Goal: Task Accomplishment & Management: Complete application form

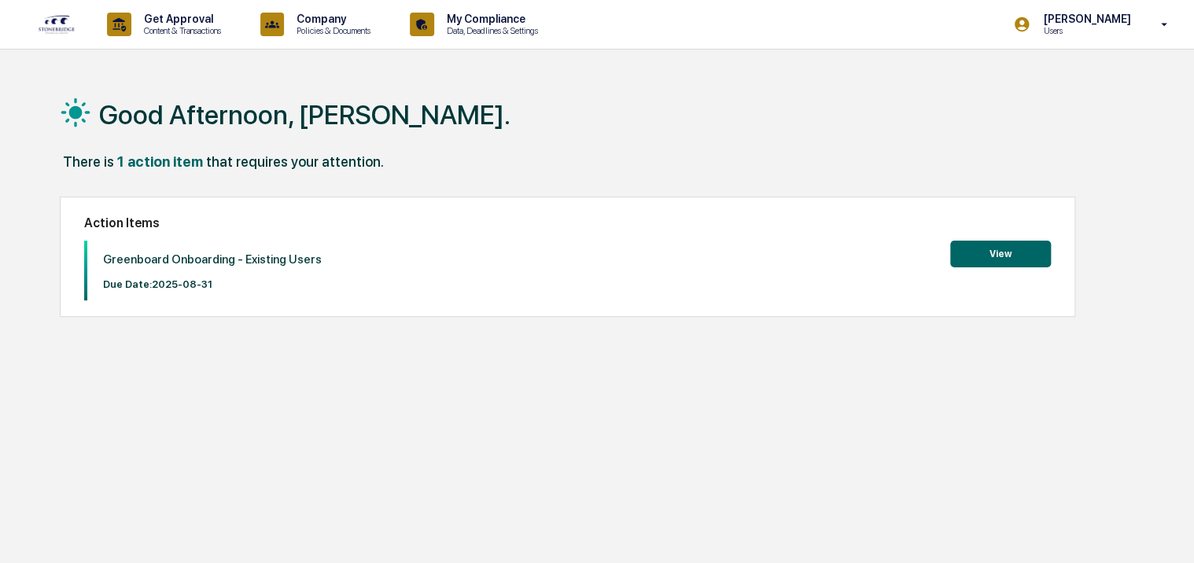
click at [593, 162] on div "There is 1 action item that requires your attention." at bounding box center [597, 169] width 1075 height 32
click at [995, 260] on button "View" at bounding box center [1001, 254] width 101 height 27
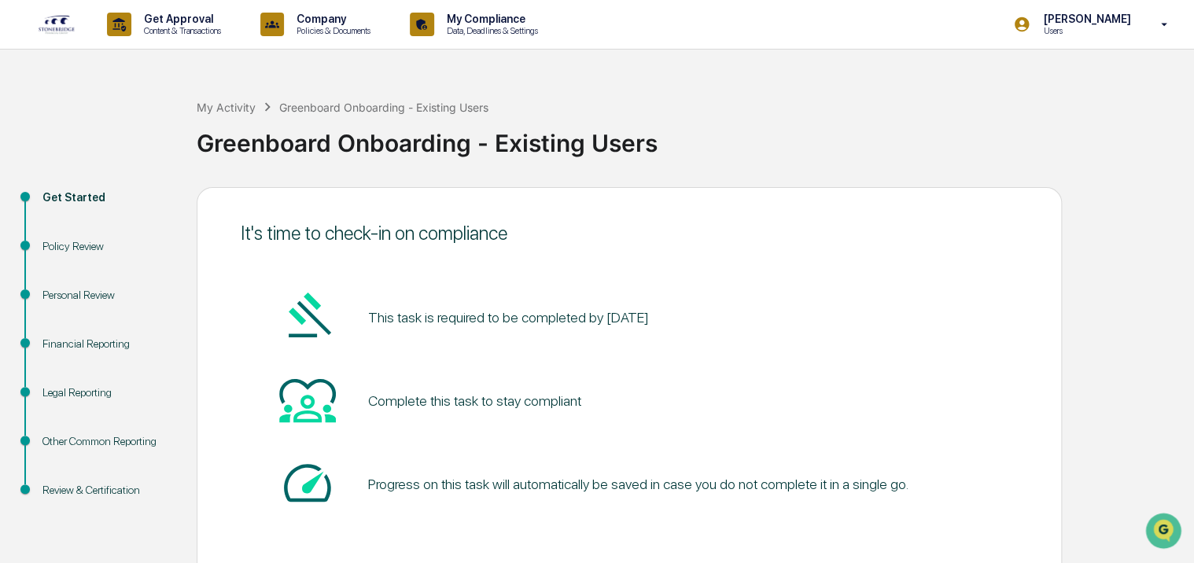
scroll to position [69, 0]
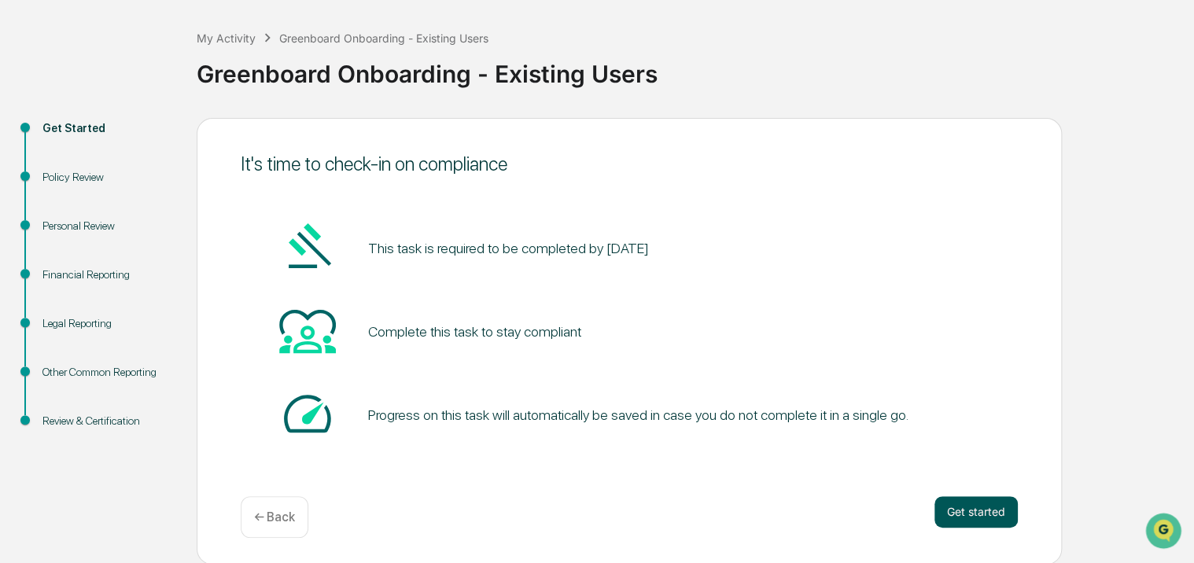
click at [951, 507] on button "Get started" at bounding box center [976, 512] width 83 height 31
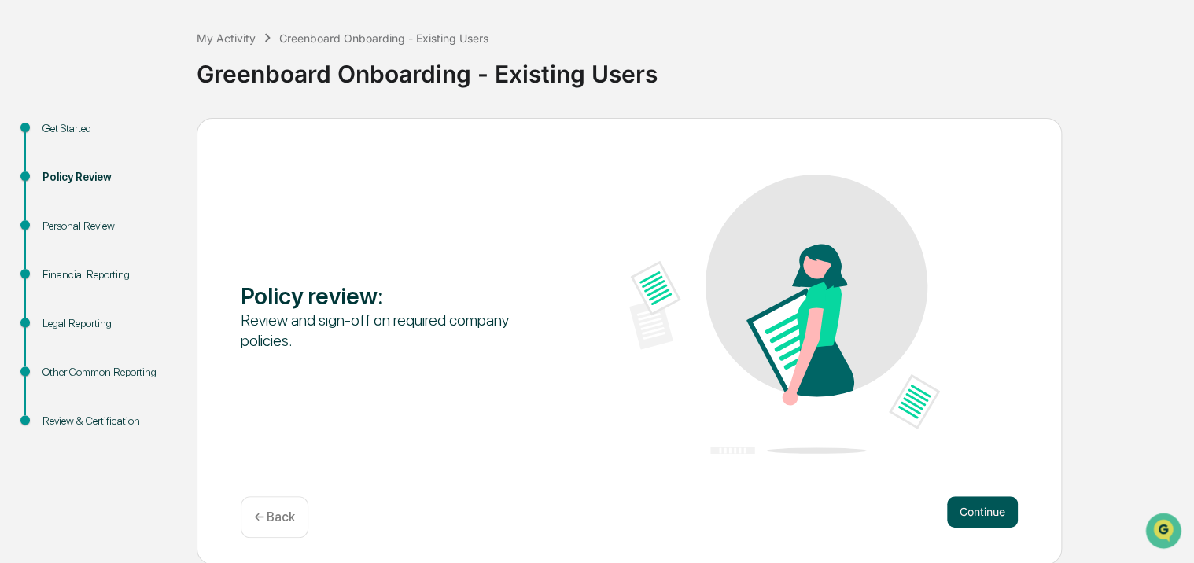
click at [976, 506] on button "Continue" at bounding box center [982, 512] width 71 height 31
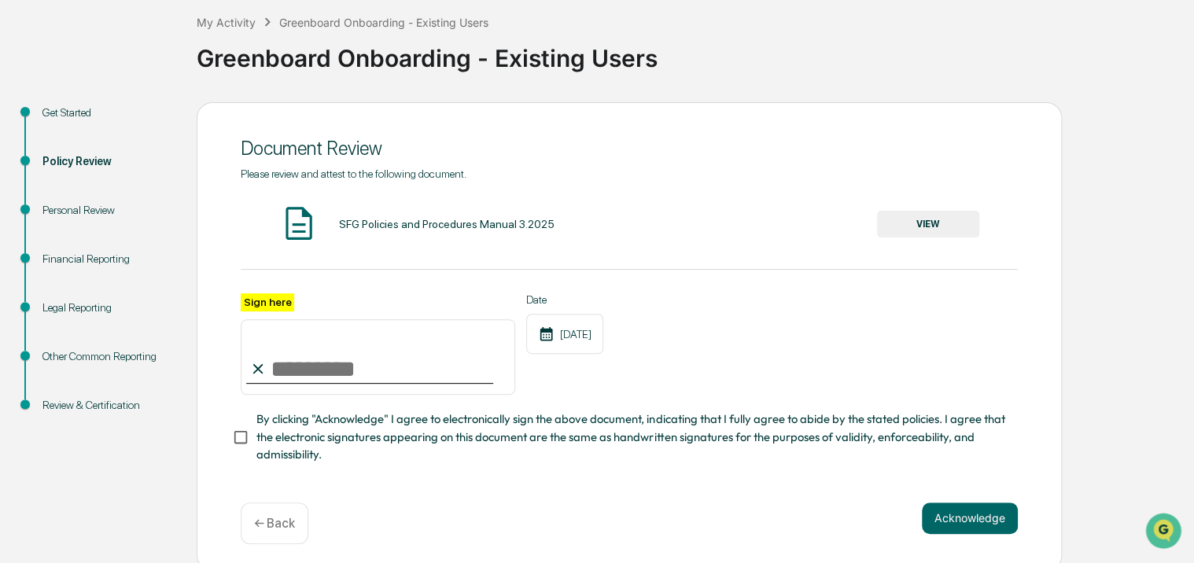
scroll to position [98, 0]
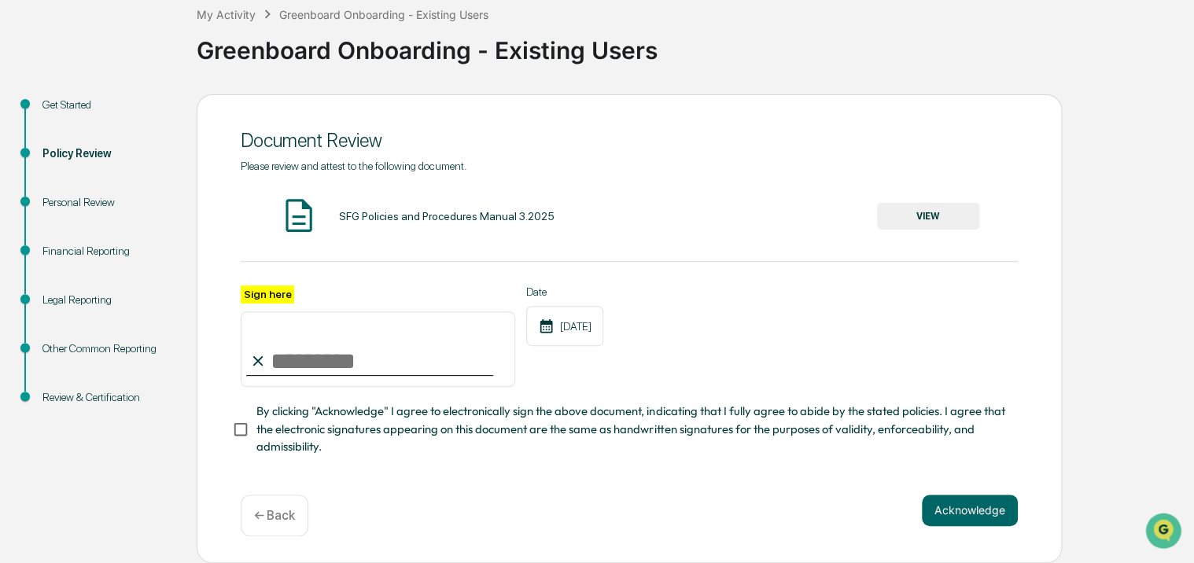
click at [338, 362] on input "Sign here" at bounding box center [378, 350] width 275 height 76
type input "**********"
click at [929, 493] on div "**********" at bounding box center [630, 328] width 866 height 469
click at [938, 504] on button "Acknowledge" at bounding box center [970, 510] width 96 height 31
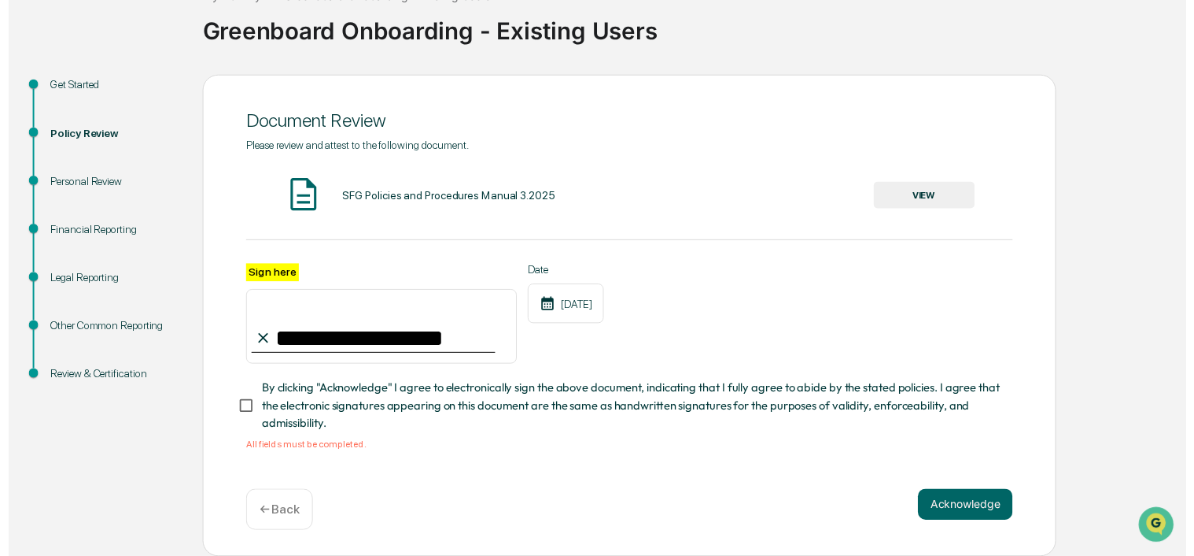
scroll to position [116, 0]
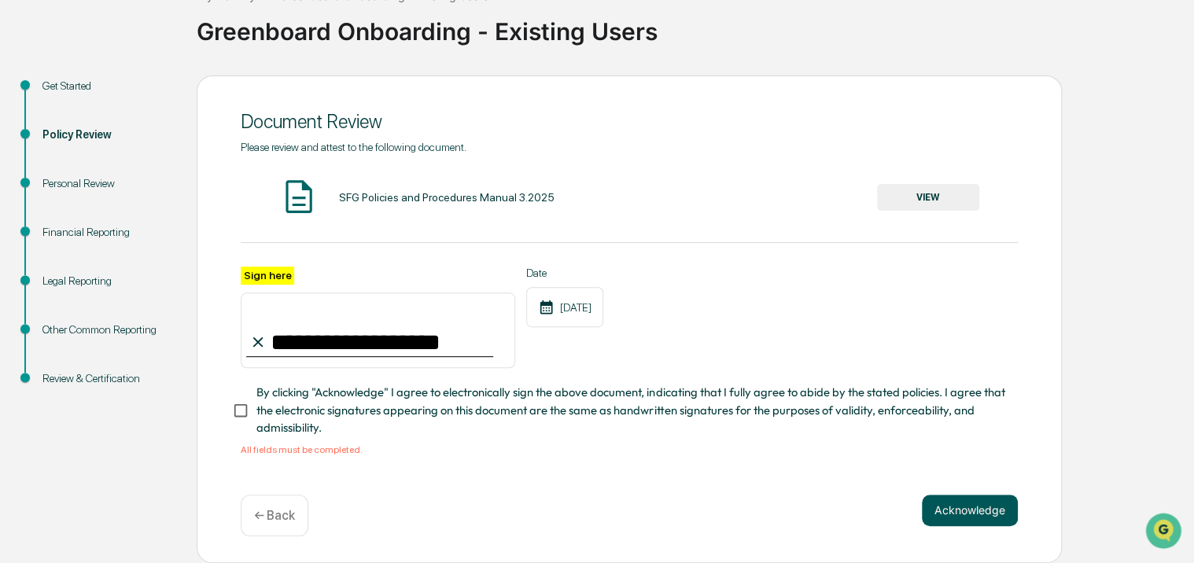
click at [979, 507] on button "Acknowledge" at bounding box center [970, 510] width 96 height 31
click at [954, 504] on button "Acknowledge" at bounding box center [970, 510] width 96 height 31
click at [301, 179] on img at bounding box center [298, 196] width 39 height 39
click at [933, 196] on button "VIEW" at bounding box center [928, 197] width 102 height 27
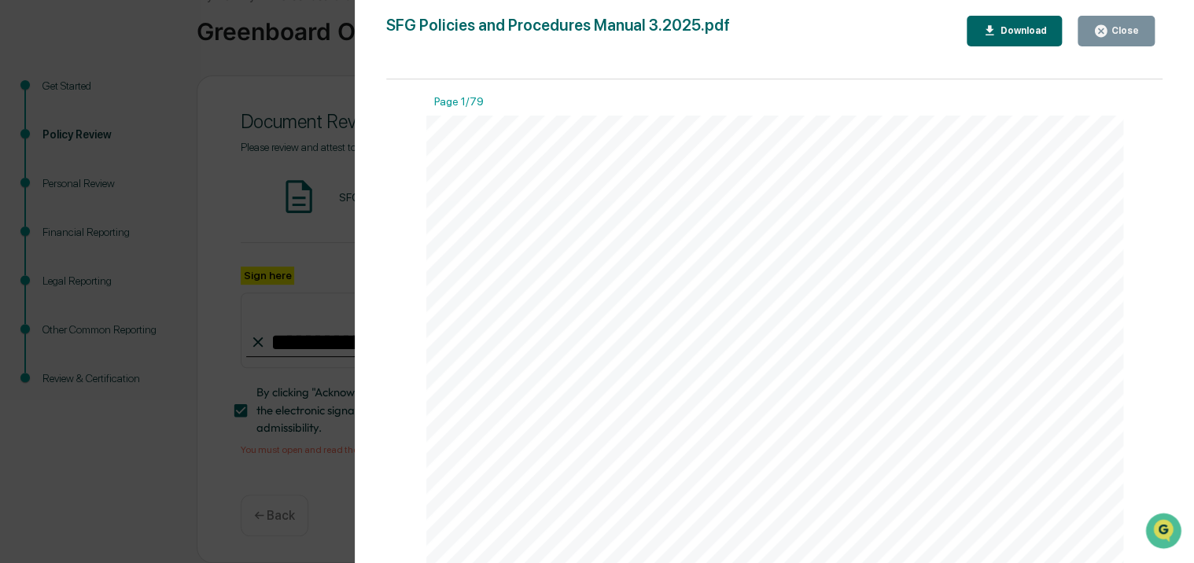
click at [1103, 34] on icon "button" at bounding box center [1101, 31] width 12 height 12
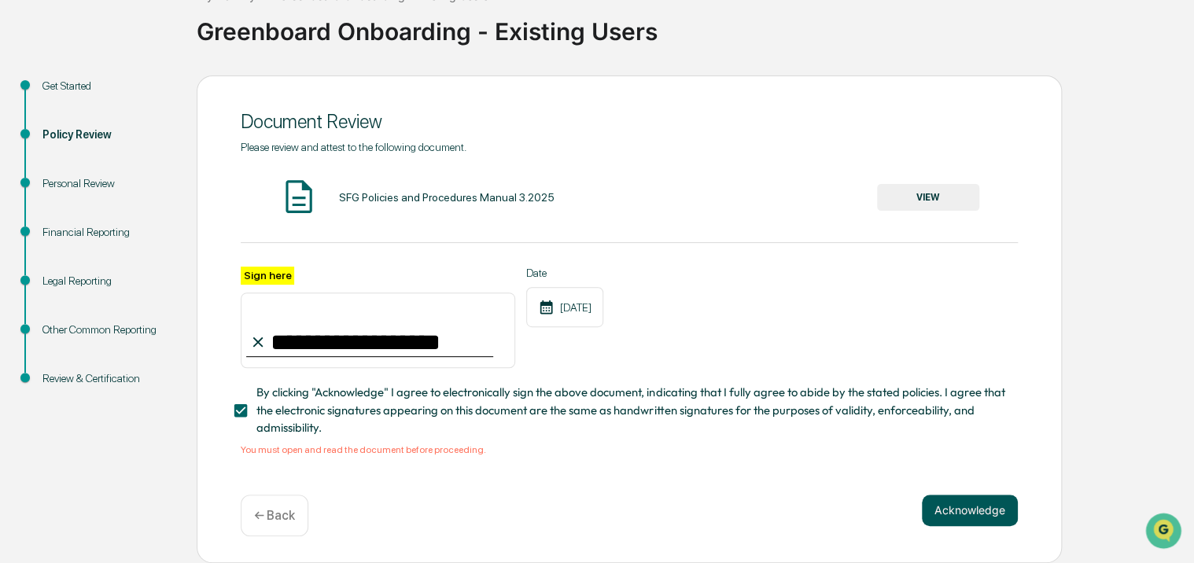
click at [968, 504] on button "Acknowledge" at bounding box center [970, 510] width 96 height 31
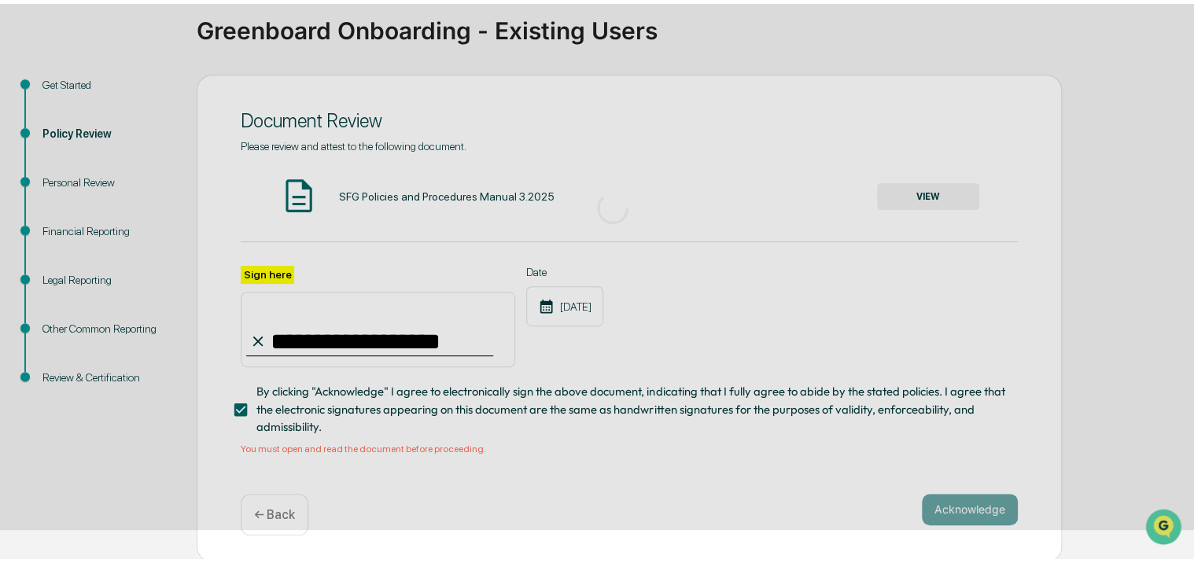
scroll to position [69, 0]
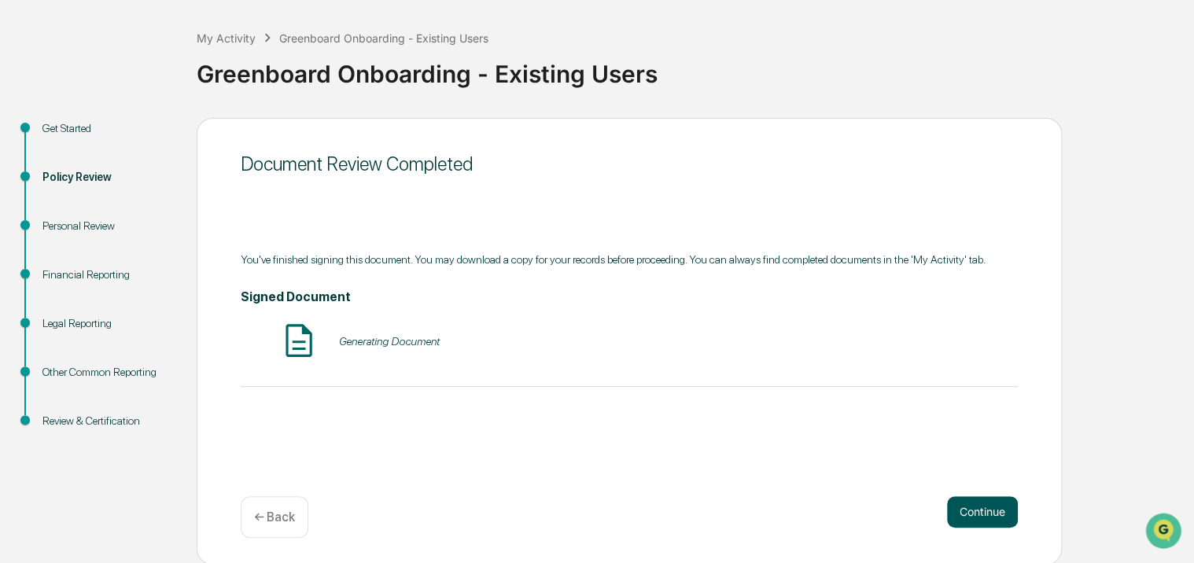
click at [988, 509] on button "Continue" at bounding box center [982, 512] width 71 height 31
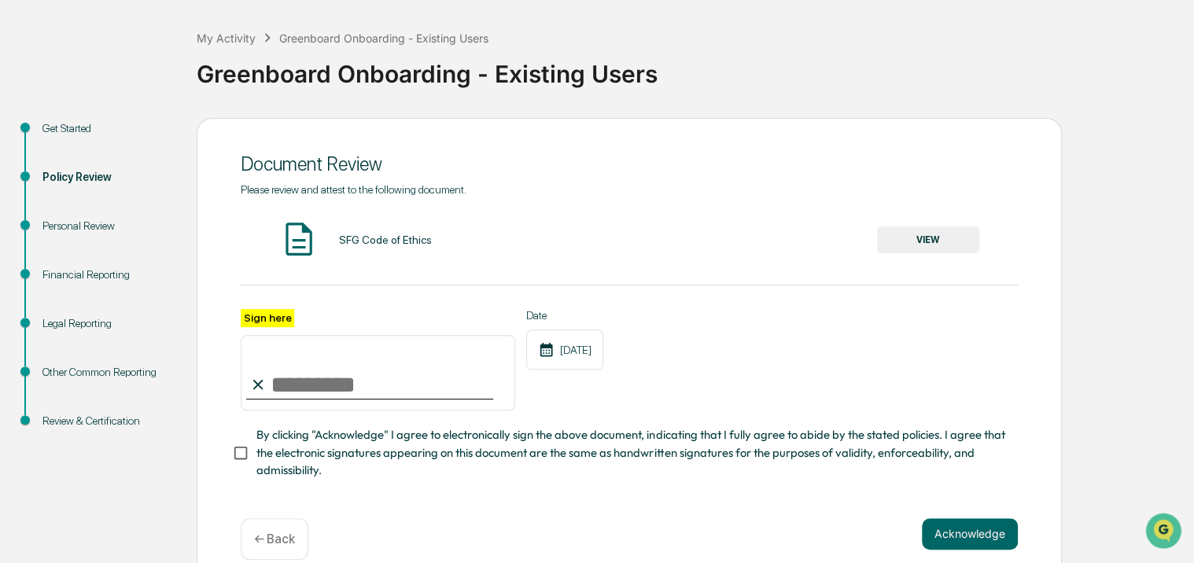
click at [917, 233] on button "VIEW" at bounding box center [928, 240] width 102 height 27
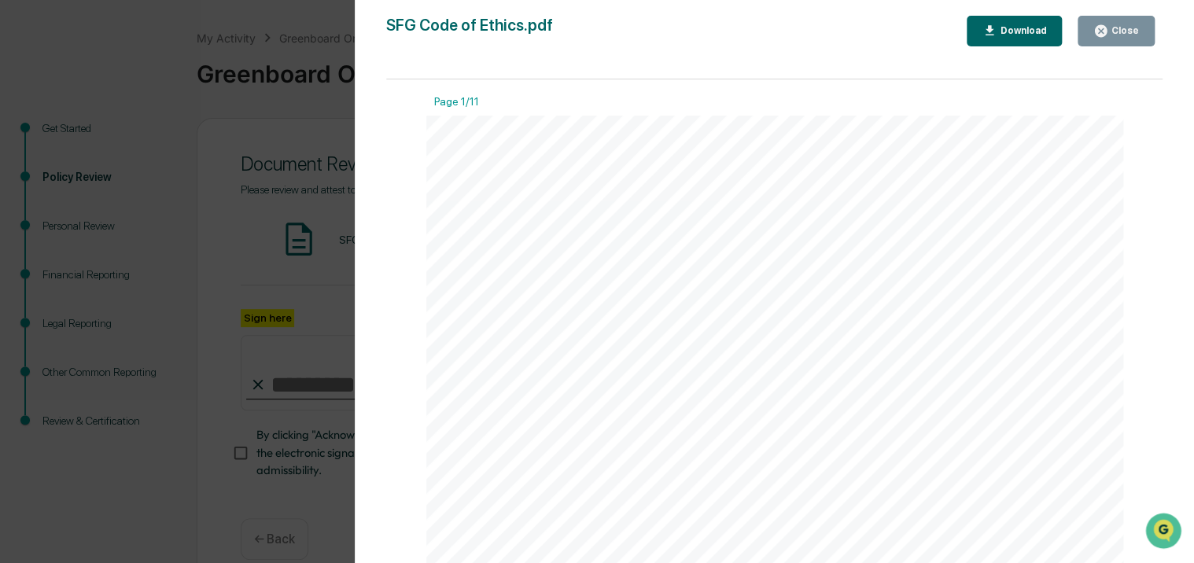
click at [324, 29] on div "Version History [DATE] 07:18 PM [PERSON_NAME] SFG Code of Ethics.pdf Close Down…" at bounding box center [597, 281] width 1194 height 563
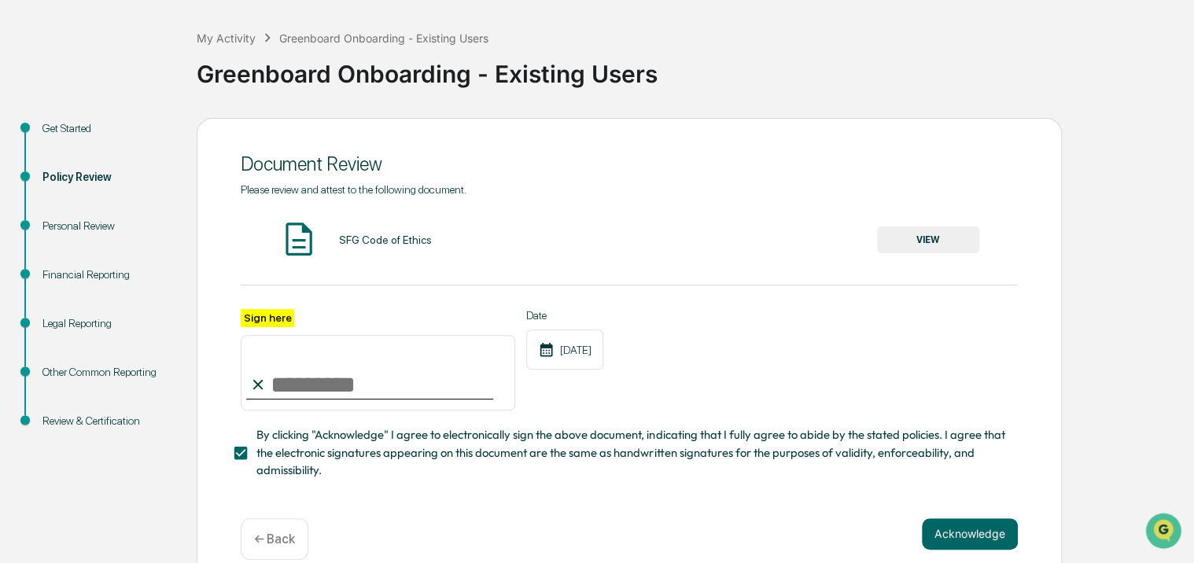
click at [324, 393] on input "Sign here" at bounding box center [378, 373] width 275 height 76
type input "**********"
click at [985, 532] on button "Acknowledge" at bounding box center [970, 534] width 96 height 31
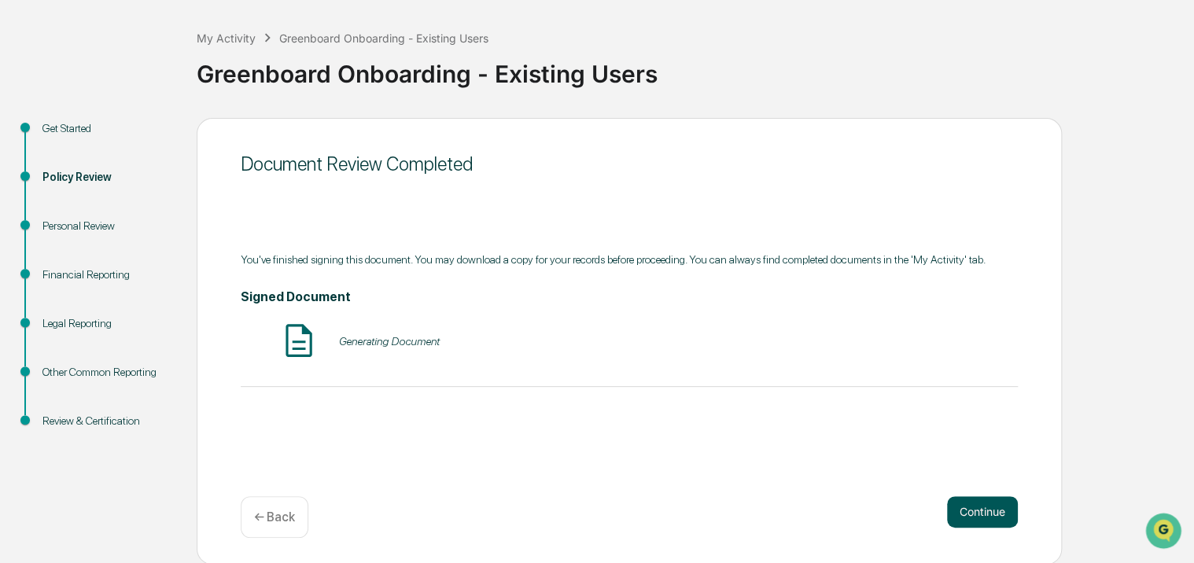
click at [993, 507] on button "Continue" at bounding box center [982, 512] width 71 height 31
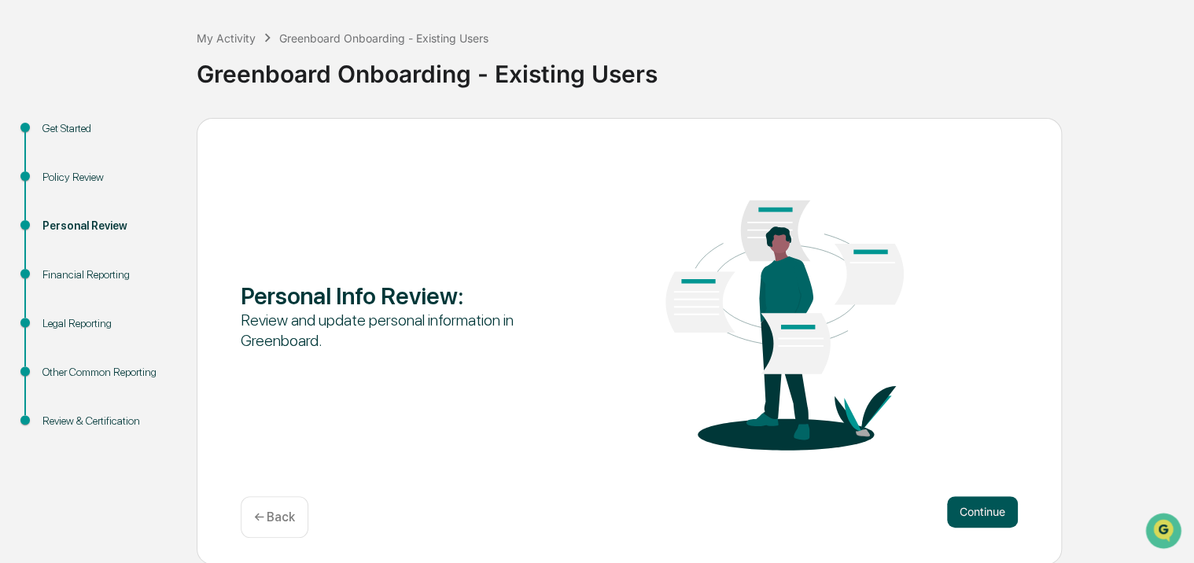
click at [991, 506] on button "Continue" at bounding box center [982, 512] width 71 height 31
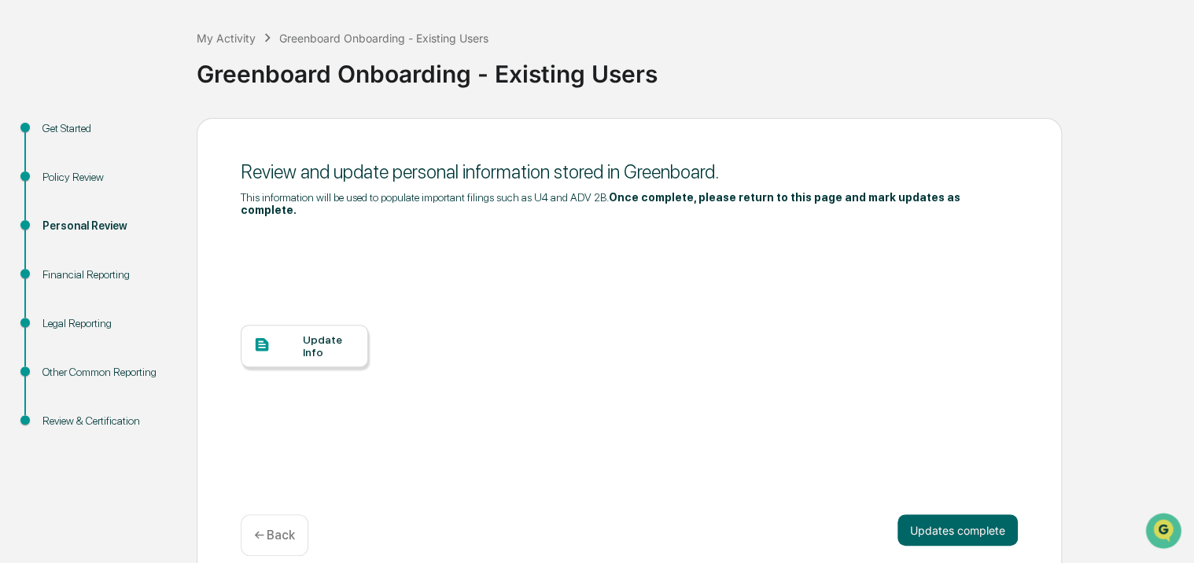
click at [316, 338] on div "Update Info" at bounding box center [329, 346] width 53 height 25
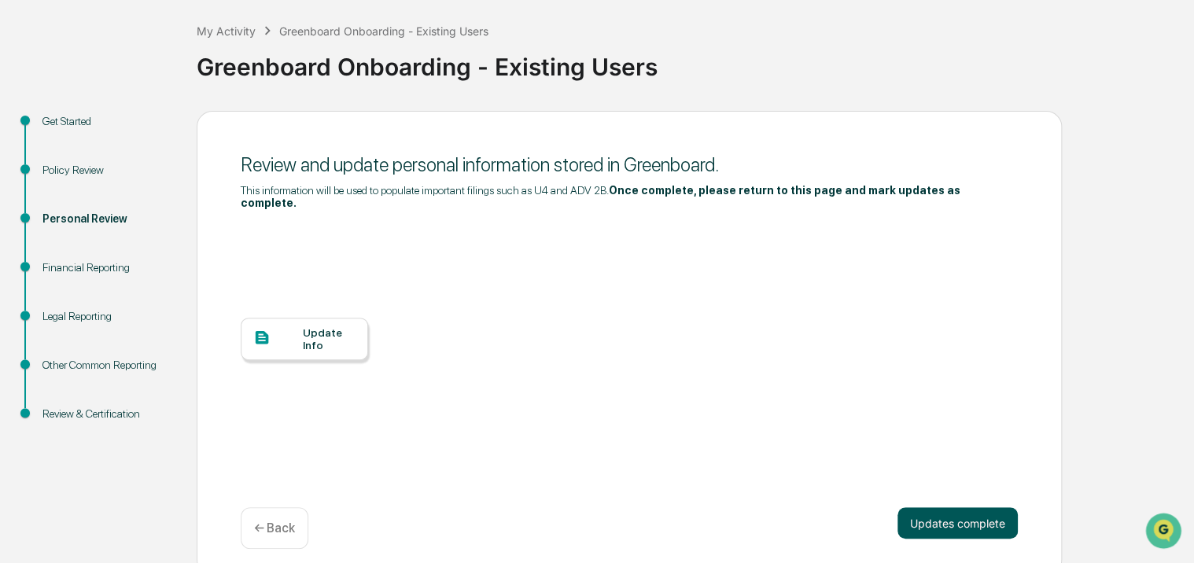
click at [973, 508] on button "Updates complete" at bounding box center [958, 523] width 120 height 31
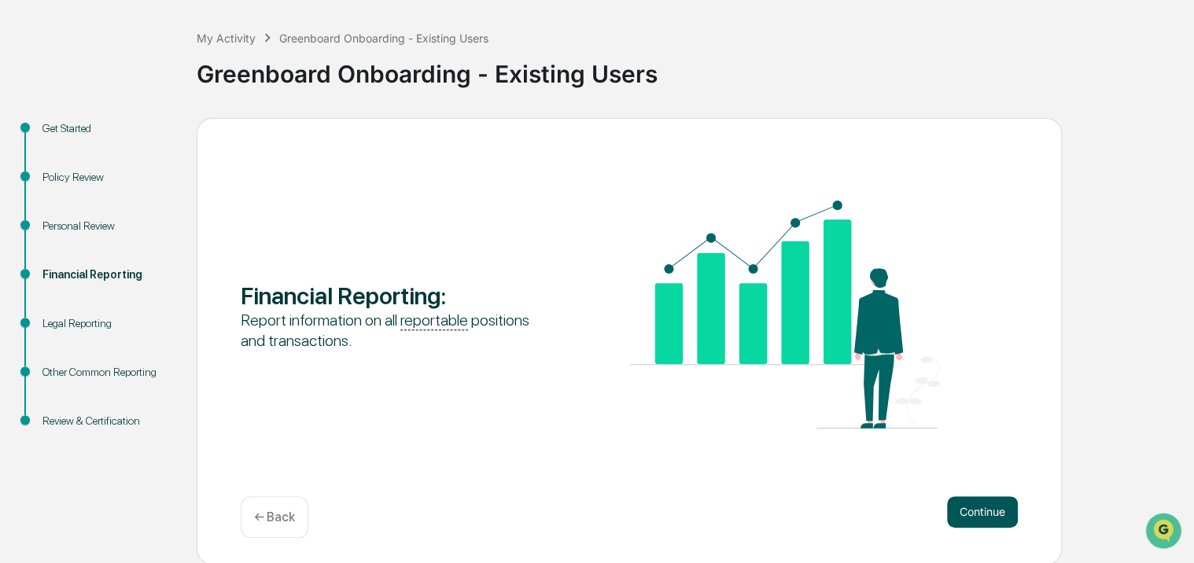
click at [995, 510] on button "Continue" at bounding box center [982, 512] width 71 height 31
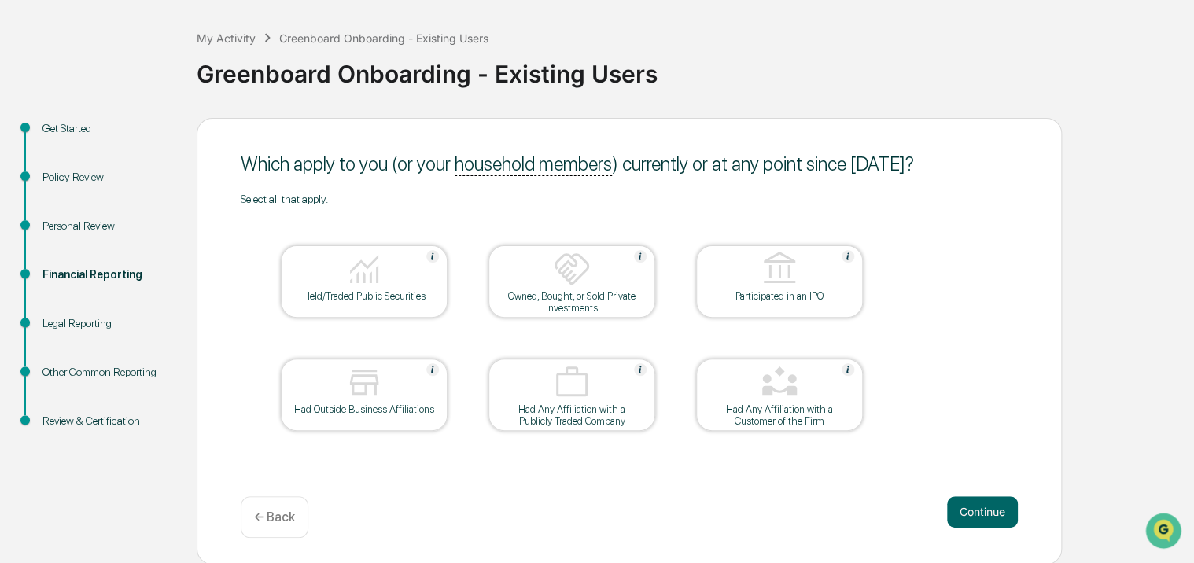
click at [356, 289] on div at bounding box center [364, 270] width 157 height 40
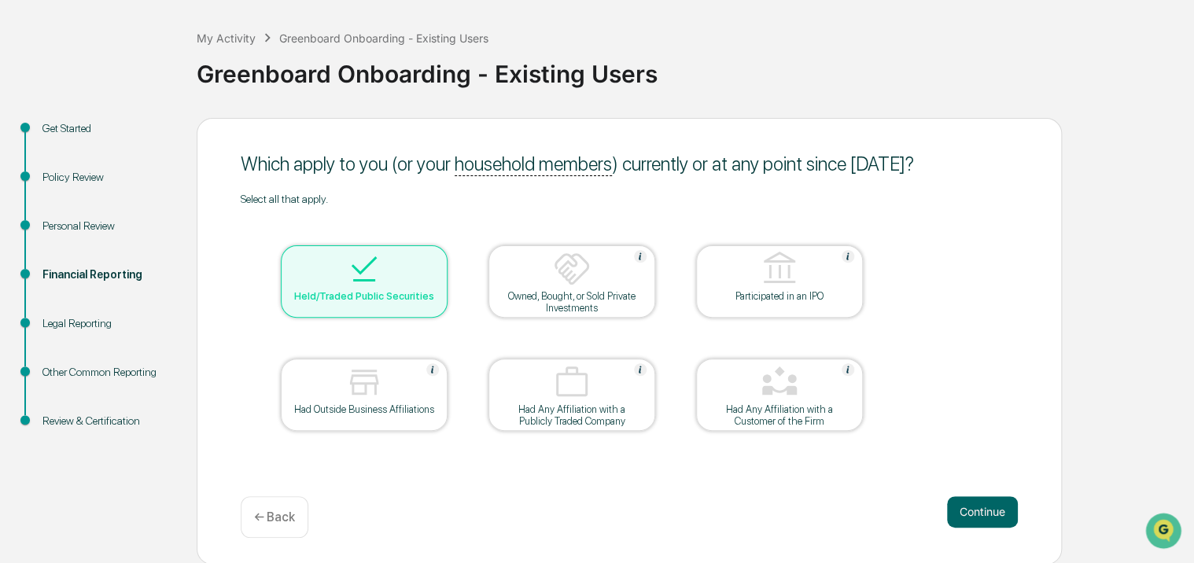
click at [538, 295] on div "Owned, Bought, or Sold Private Investments" at bounding box center [572, 302] width 142 height 24
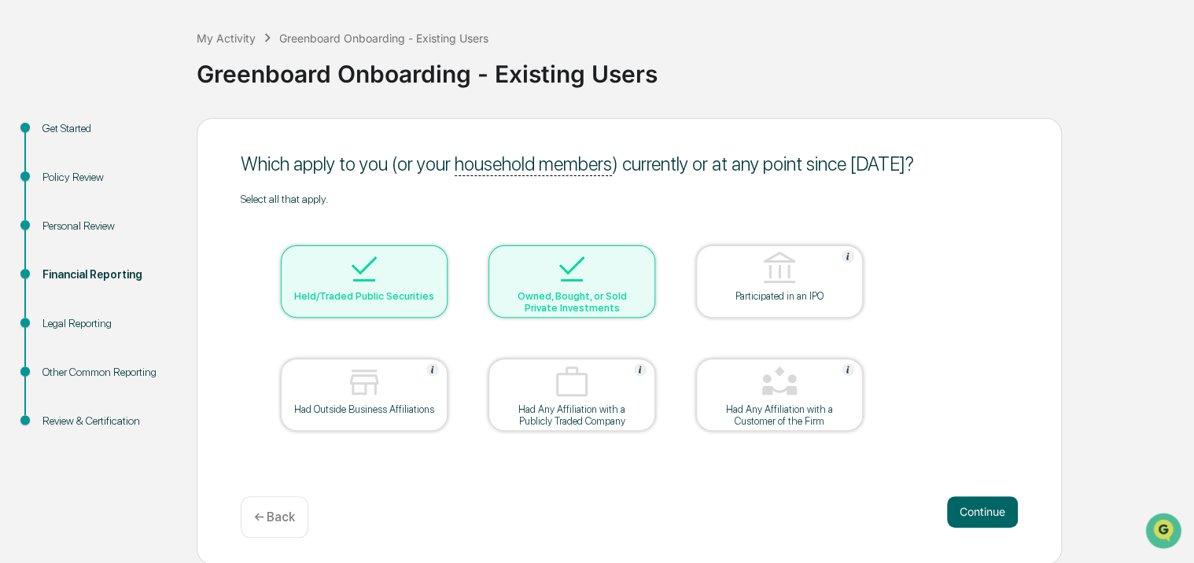
click at [744, 280] on div at bounding box center [779, 270] width 157 height 40
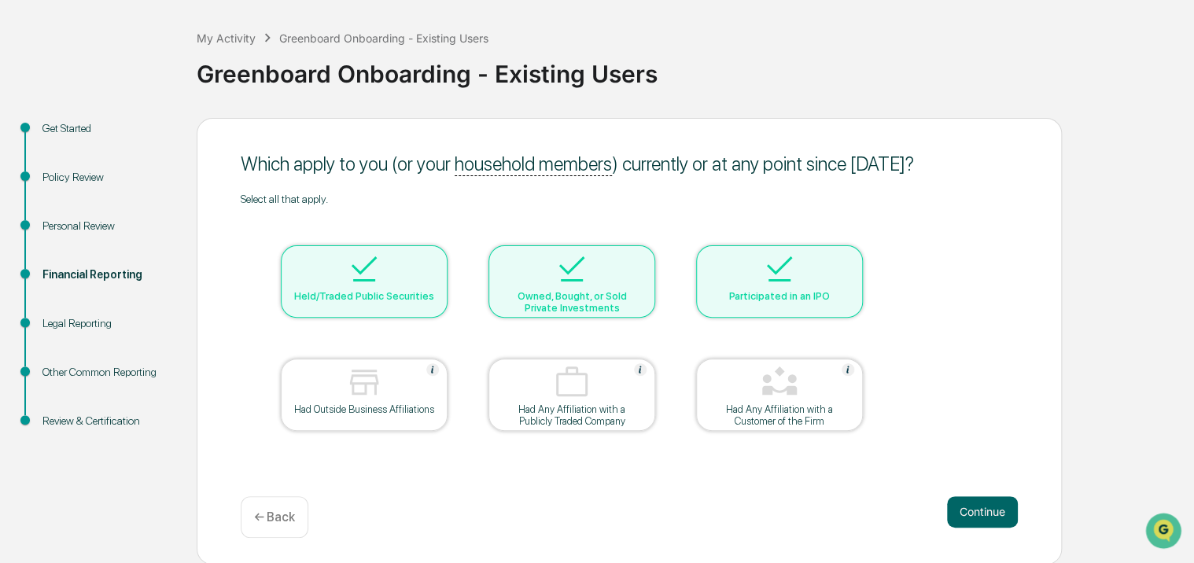
click at [353, 404] on div "Had Outside Business Affiliations" at bounding box center [364, 410] width 142 height 12
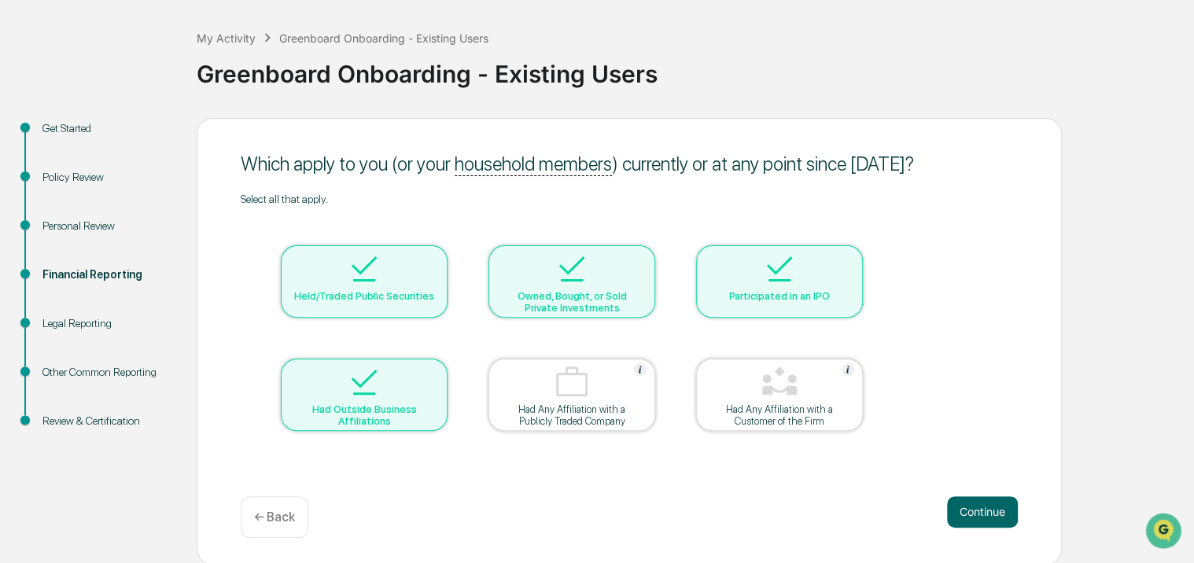
click at [381, 385] on img at bounding box center [364, 383] width 38 height 38
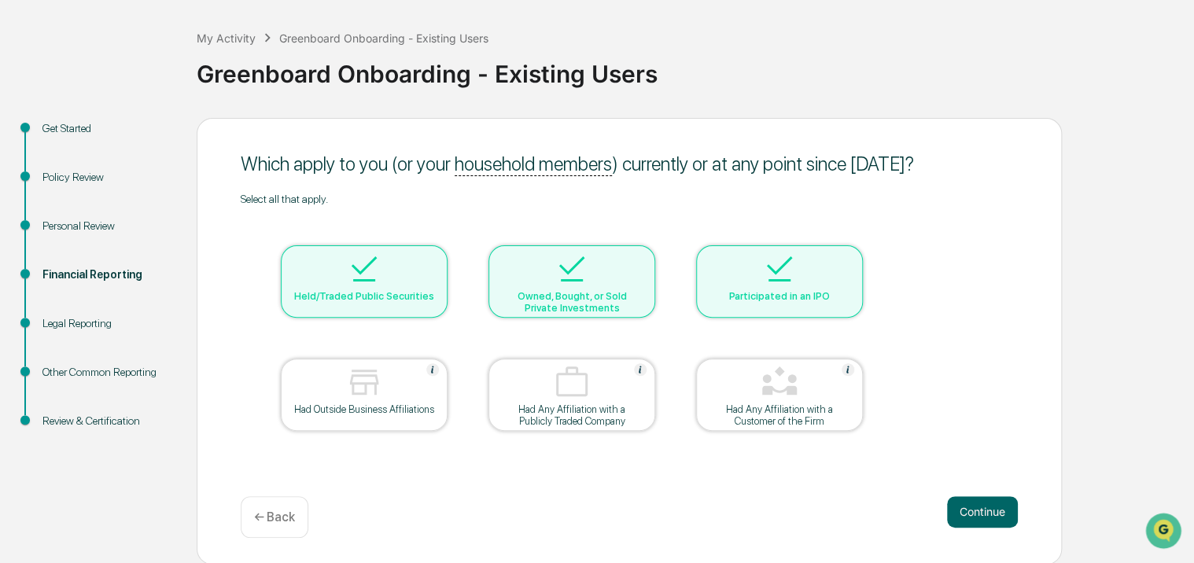
click at [551, 306] on div "Owned, Bought, or Sold Private Investments" at bounding box center [572, 302] width 142 height 24
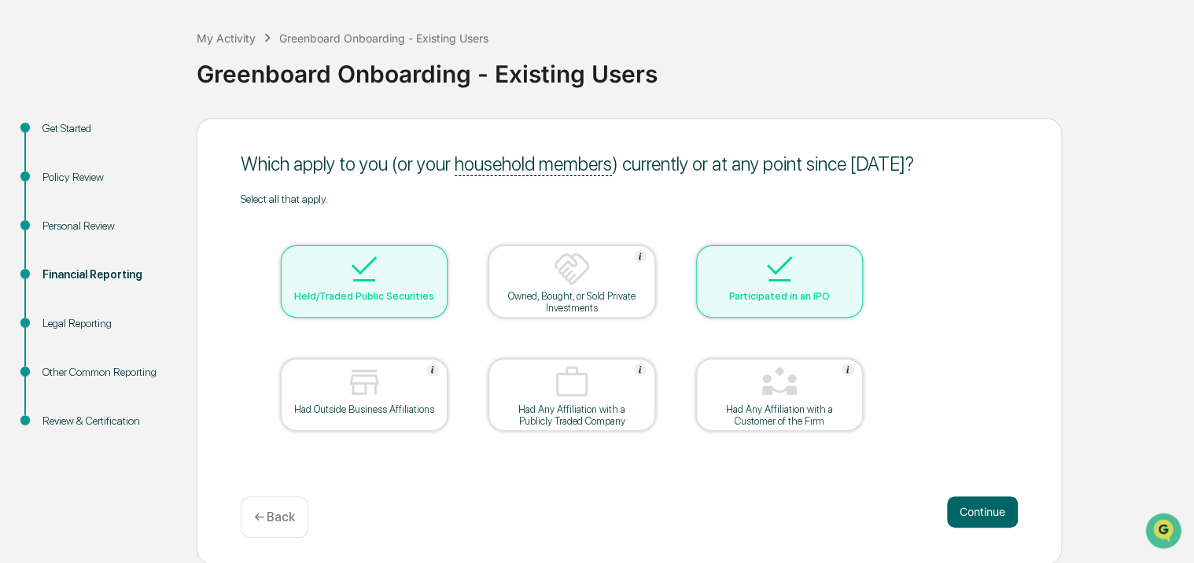
click at [755, 275] on div at bounding box center [779, 270] width 157 height 40
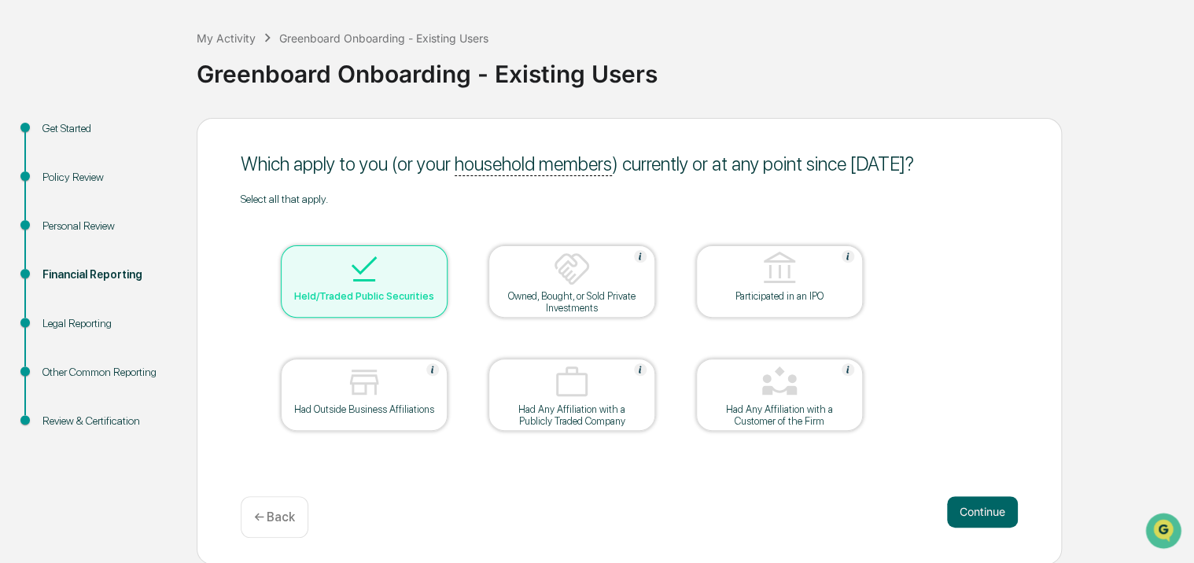
click at [407, 297] on div "Held/Traded Public Securities" at bounding box center [364, 296] width 142 height 12
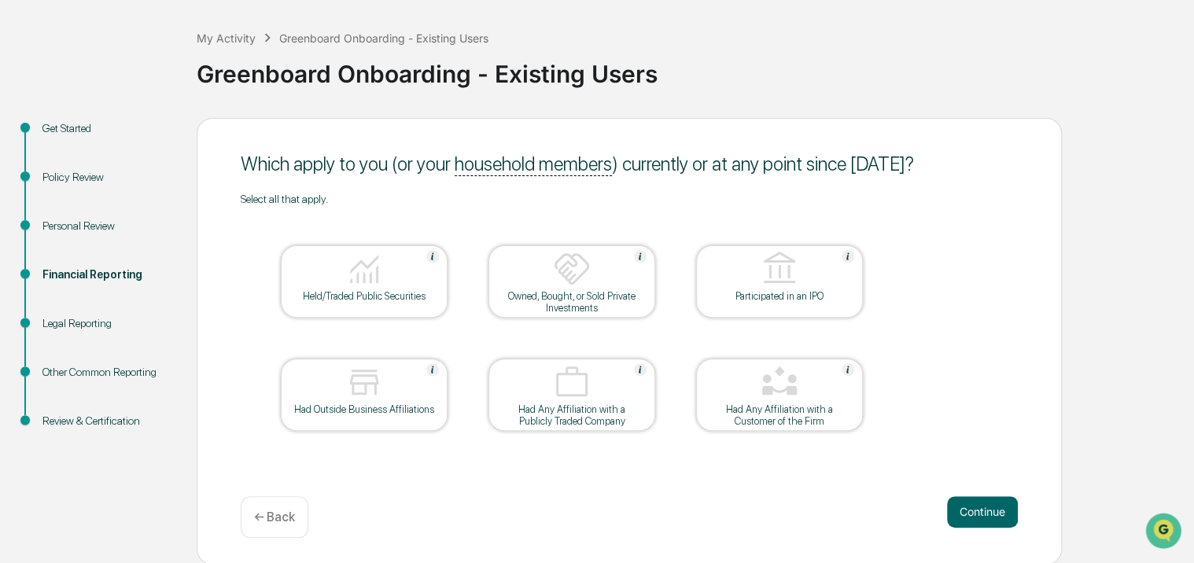
click at [812, 389] on div at bounding box center [779, 384] width 157 height 40
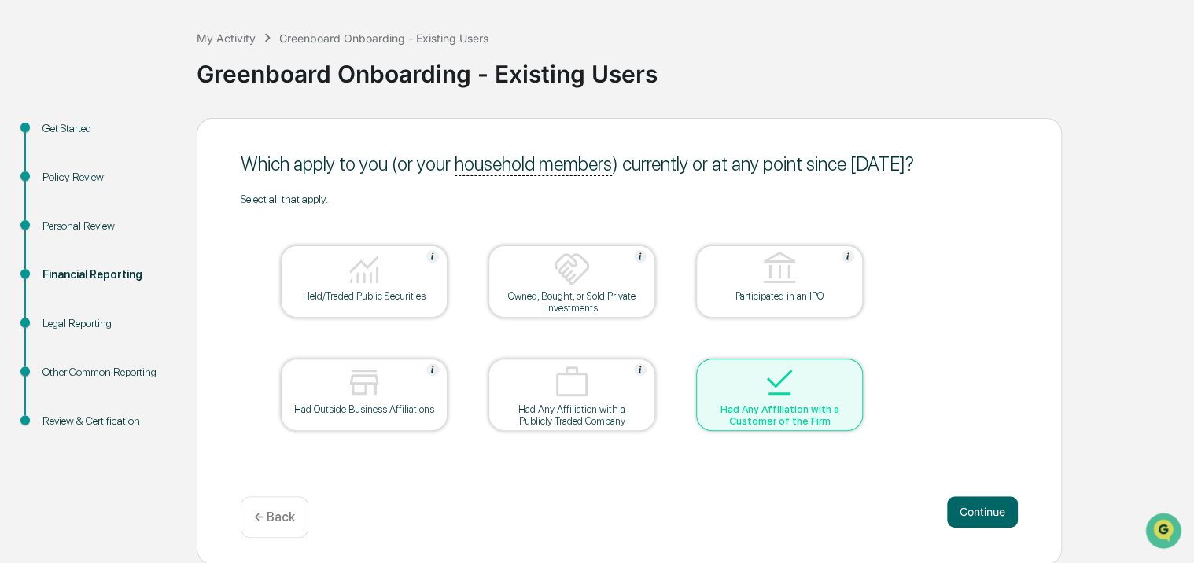
click at [812, 389] on div at bounding box center [779, 384] width 157 height 40
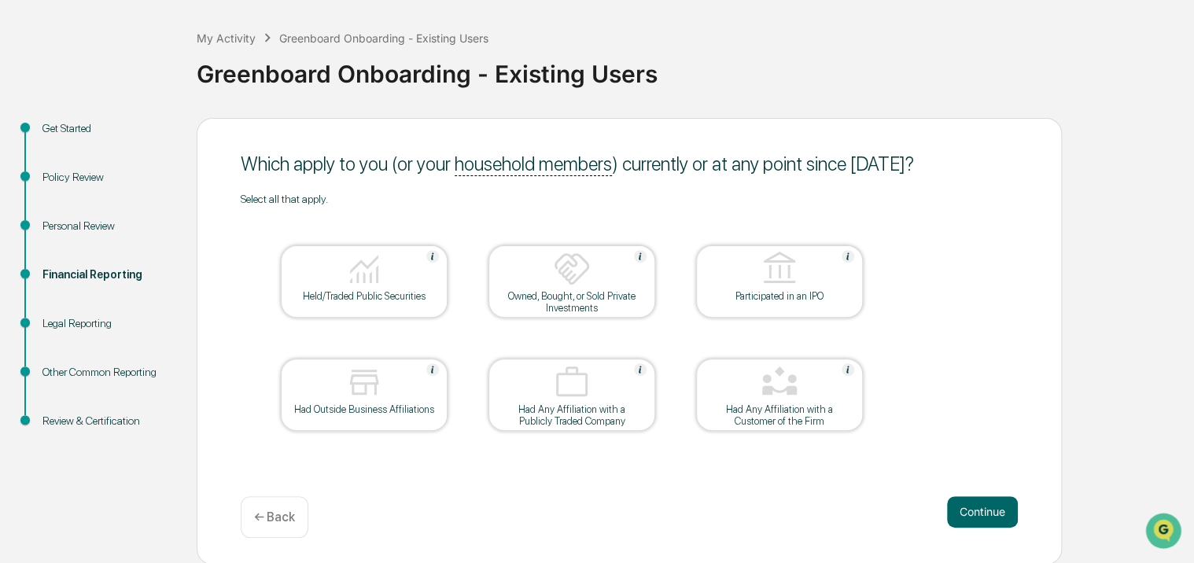
click at [368, 389] on img at bounding box center [364, 383] width 38 height 38
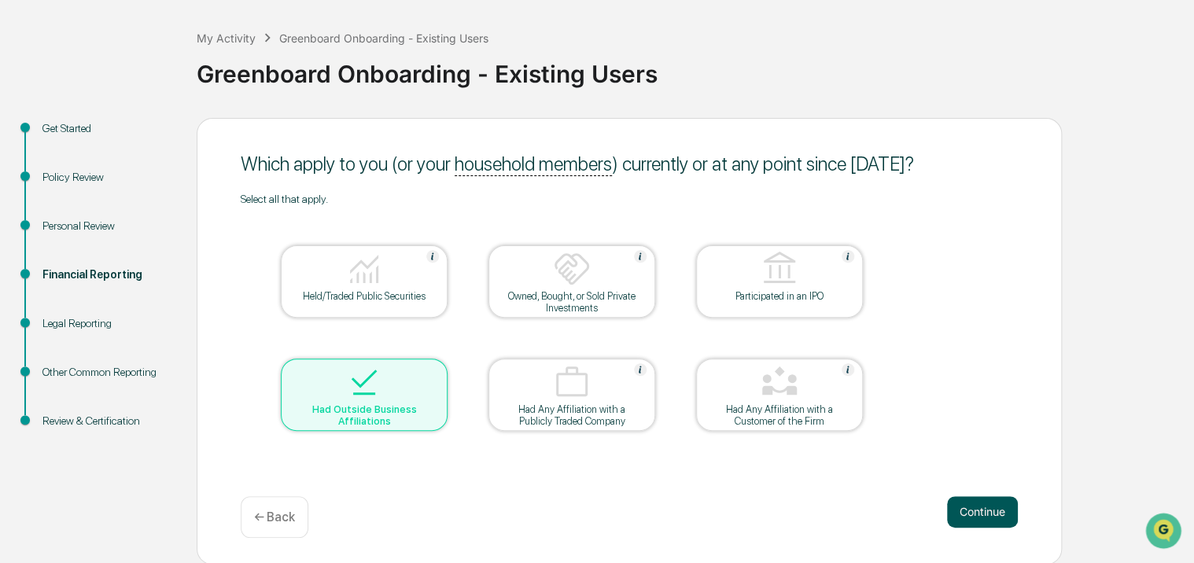
click at [994, 515] on button "Continue" at bounding box center [982, 512] width 71 height 31
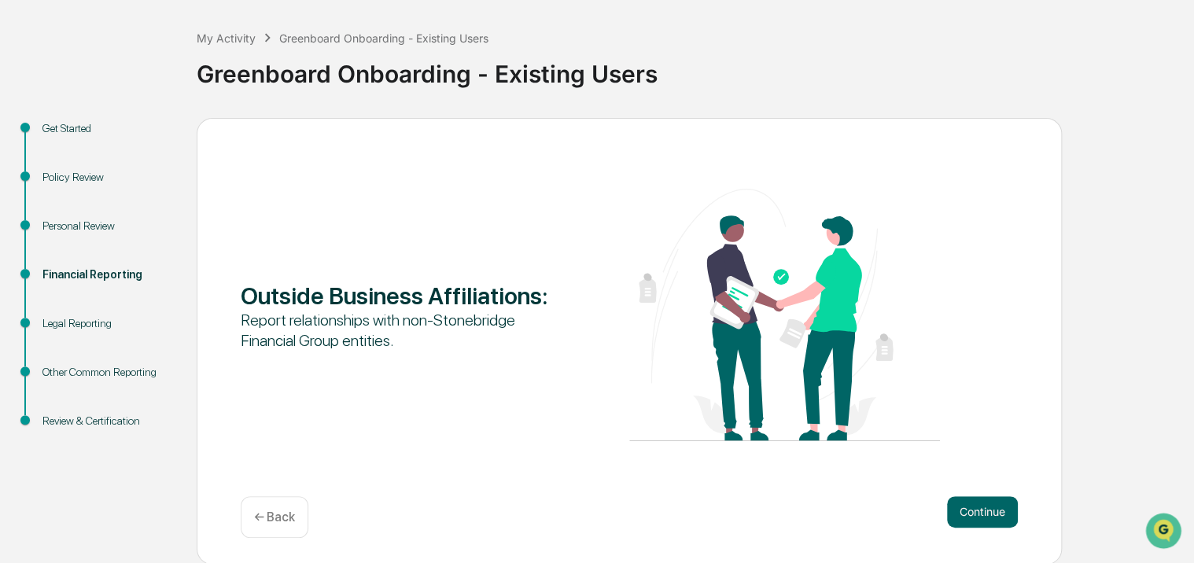
click at [994, 515] on button "Continue" at bounding box center [982, 512] width 71 height 31
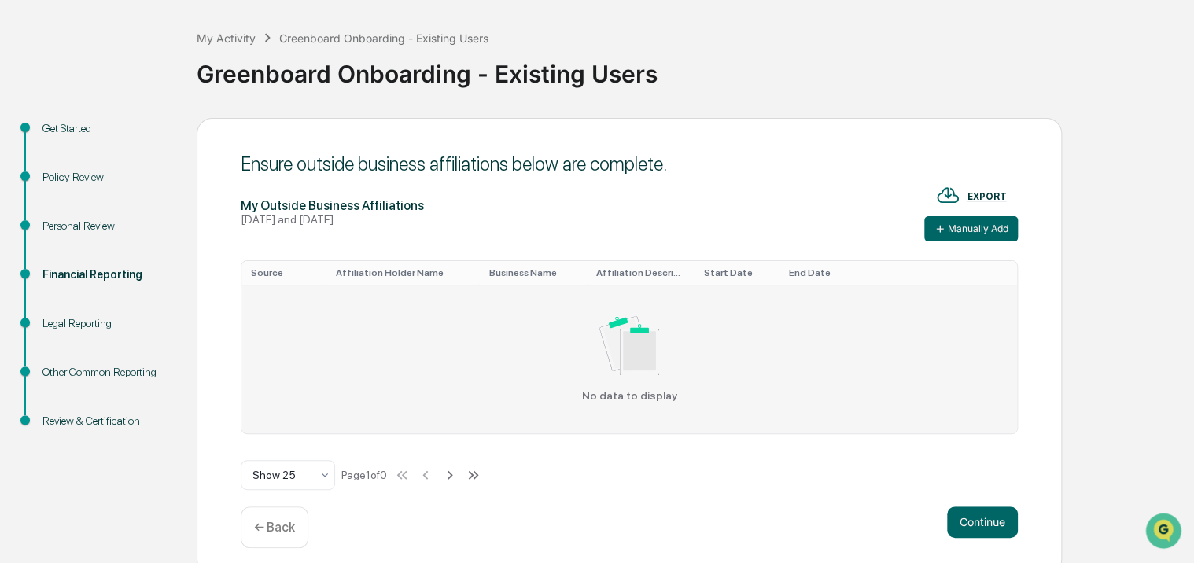
click at [637, 363] on img at bounding box center [630, 345] width 61 height 59
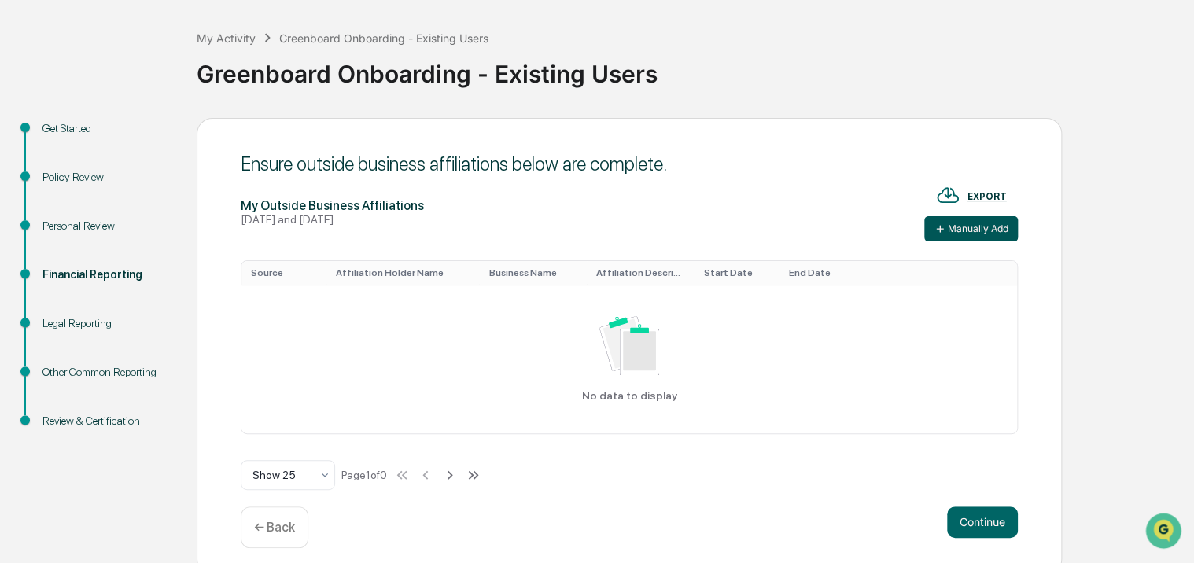
click at [943, 225] on icon at bounding box center [940, 229] width 13 height 13
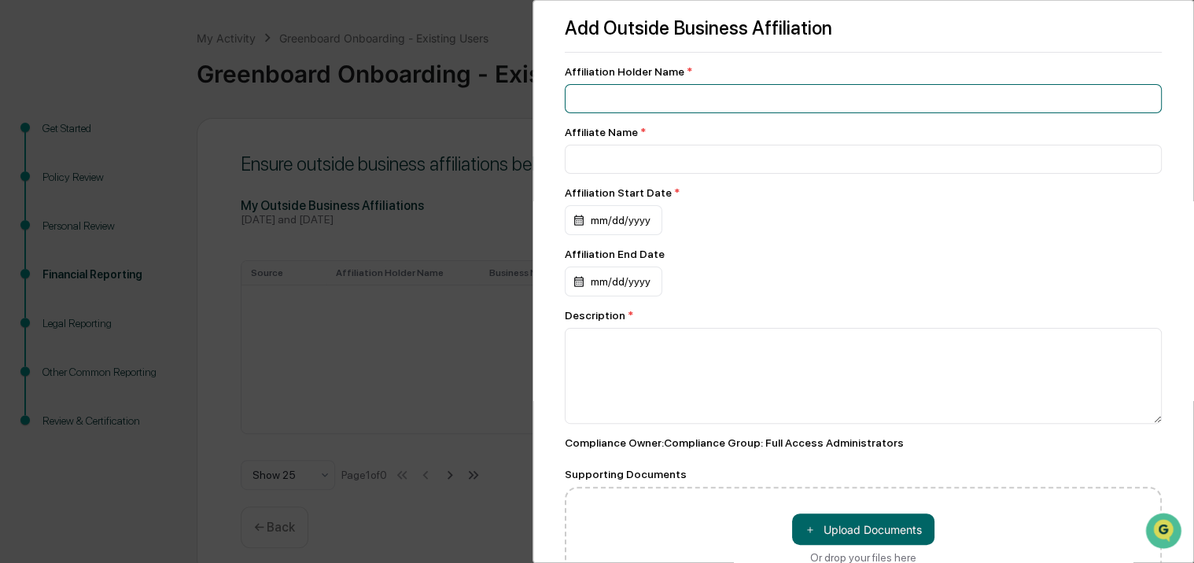
click at [637, 94] on input at bounding box center [863, 98] width 597 height 29
type input "**********"
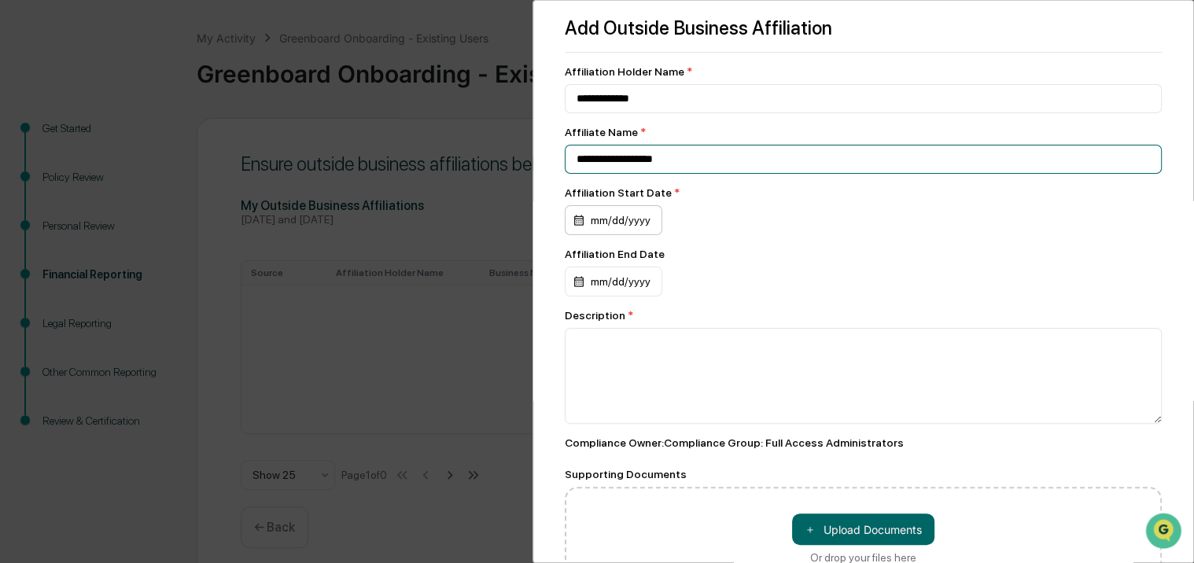
type input "**********"
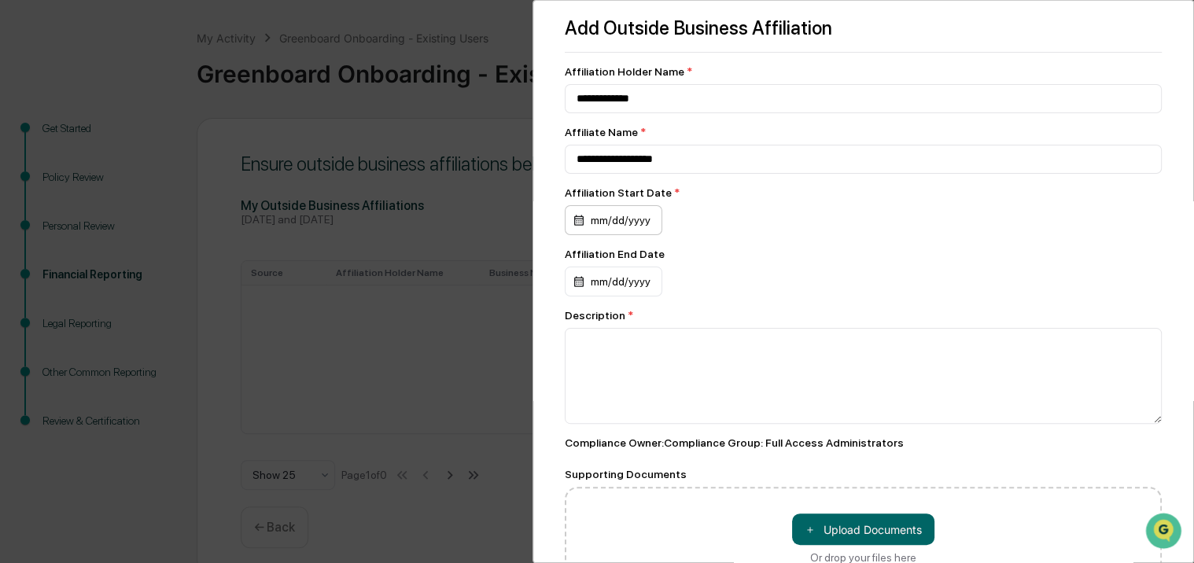
click at [620, 220] on div "mm/dd/yyyy" at bounding box center [614, 220] width 98 height 30
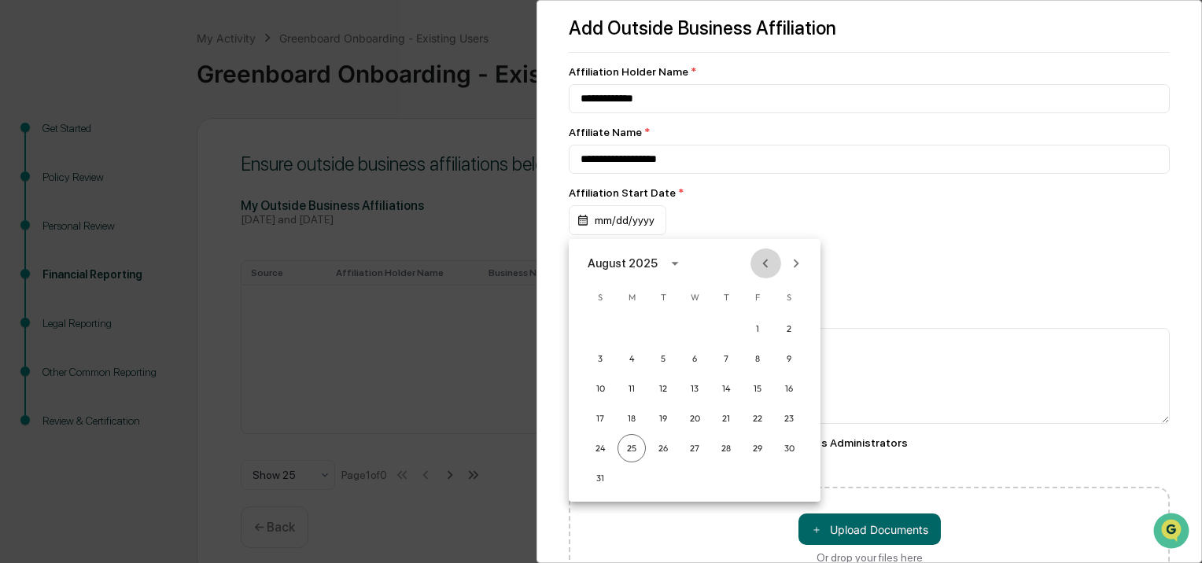
click at [777, 256] on button "Previous month" at bounding box center [766, 264] width 30 height 30
click at [777, 257] on button "Previous month" at bounding box center [766, 264] width 30 height 30
click at [776, 258] on button "Previous month" at bounding box center [766, 264] width 30 height 30
click at [775, 258] on button "Previous month" at bounding box center [766, 264] width 30 height 30
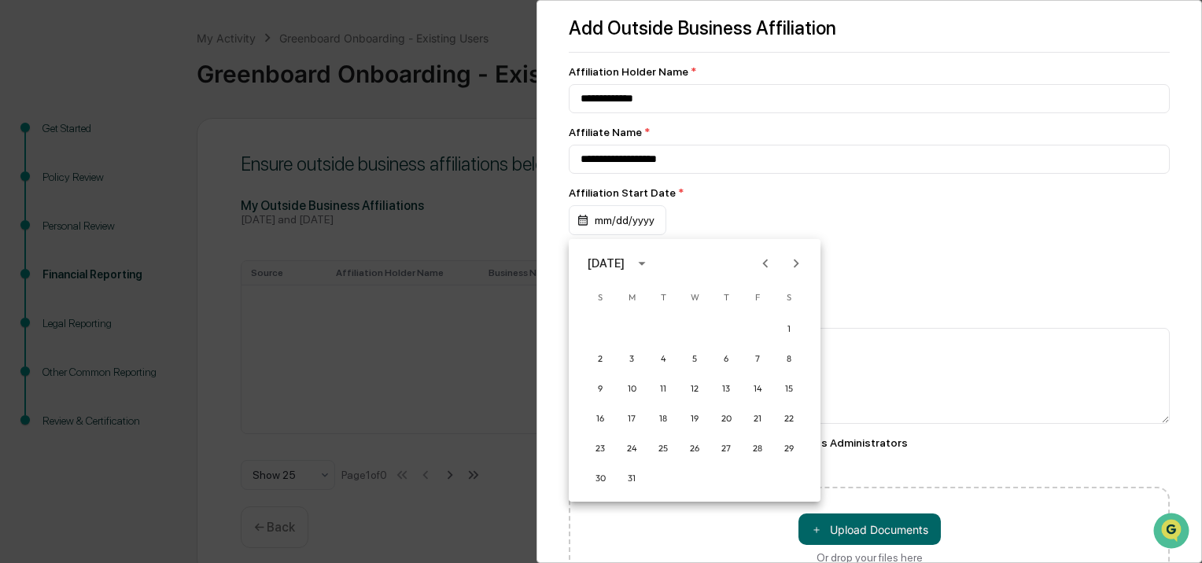
click at [775, 259] on button "Previous month" at bounding box center [766, 264] width 30 height 30
click at [770, 262] on icon "Previous month" at bounding box center [765, 263] width 17 height 17
click at [770, 266] on icon "Previous month" at bounding box center [765, 263] width 17 height 17
click at [806, 273] on button "Next month" at bounding box center [796, 264] width 30 height 30
click at [760, 329] on button "3" at bounding box center [758, 329] width 28 height 28
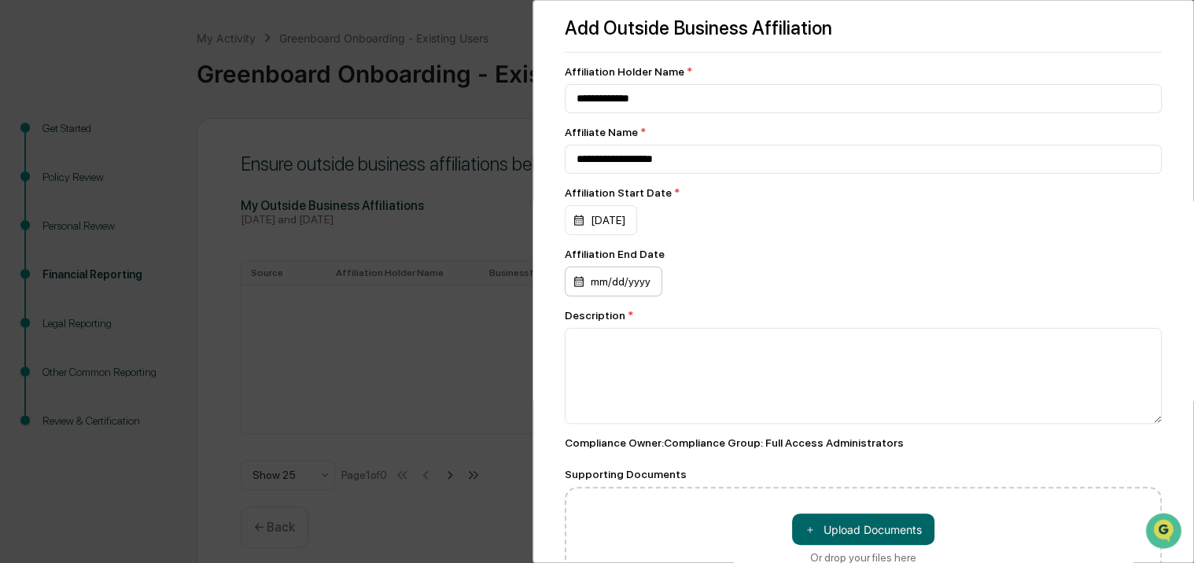
click at [629, 235] on div "mm/dd/yyyy" at bounding box center [601, 220] width 72 height 30
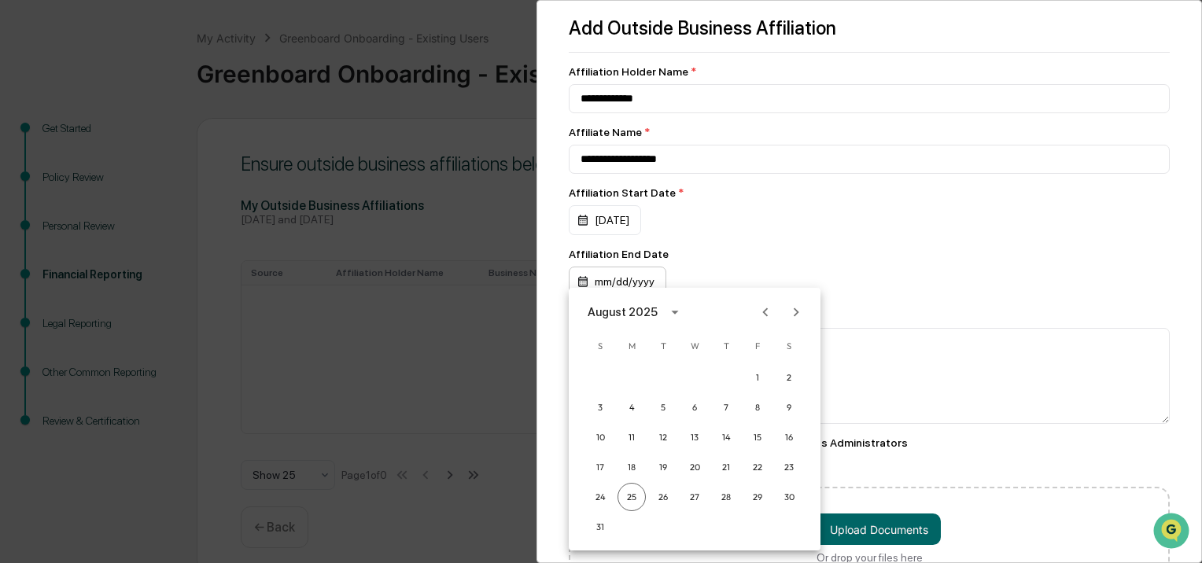
click at [629, 282] on div at bounding box center [601, 281] width 1202 height 563
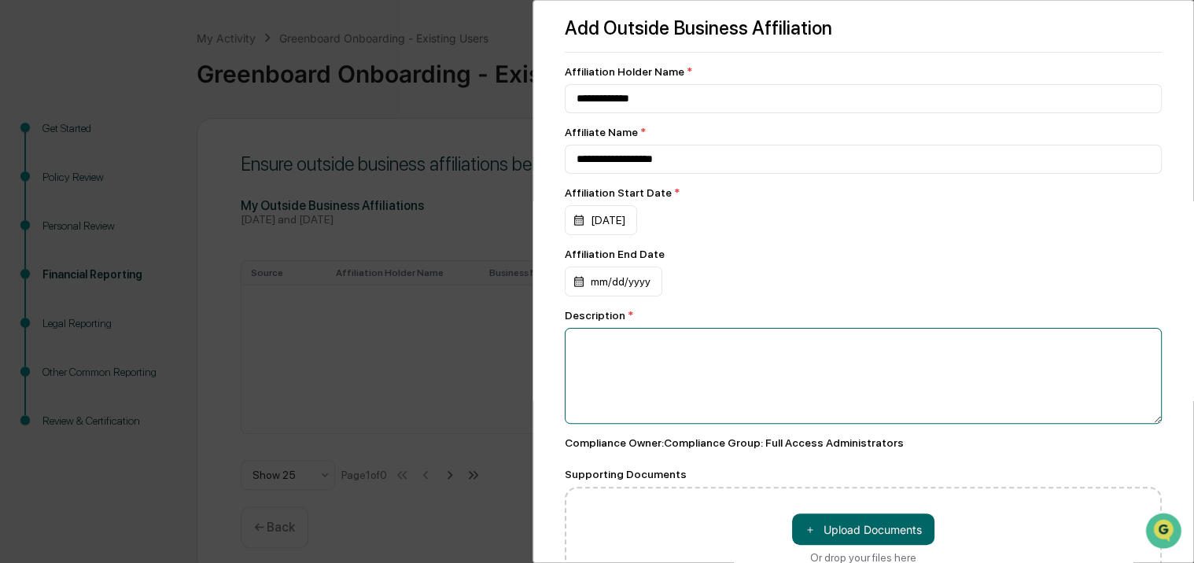
click at [661, 359] on textarea at bounding box center [863, 376] width 597 height 96
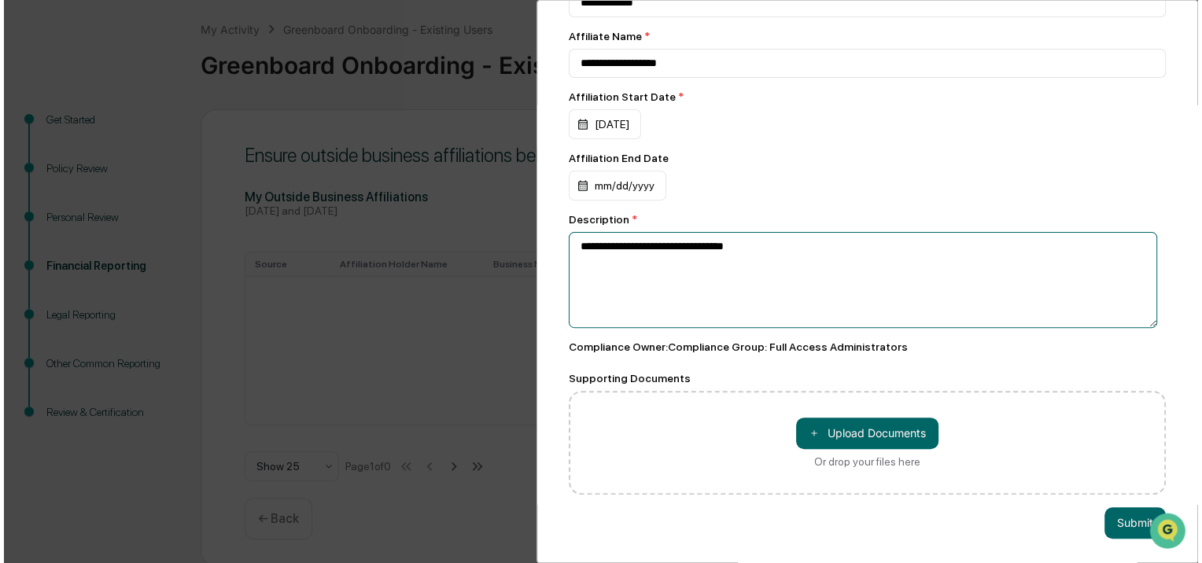
scroll to position [80, 0]
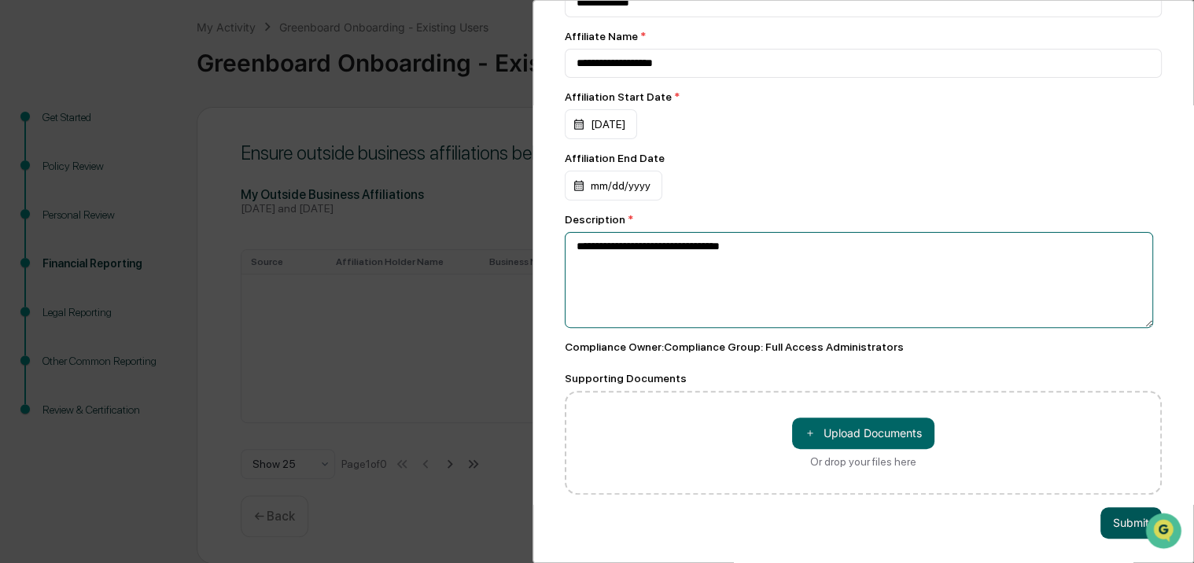
type textarea "**********"
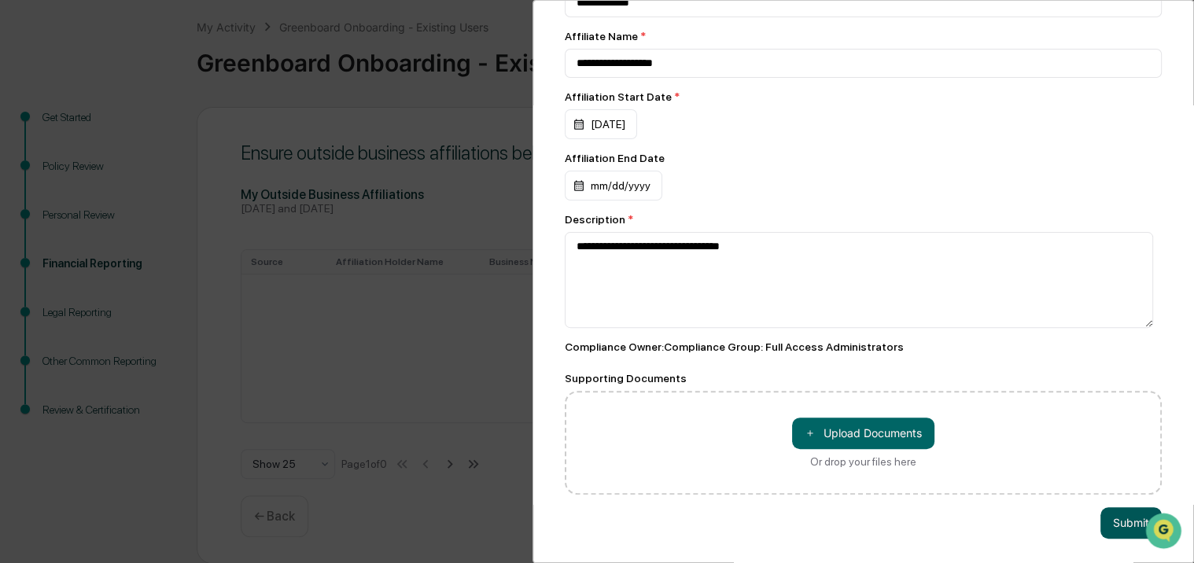
click at [1122, 510] on button "Submit" at bounding box center [1131, 523] width 61 height 31
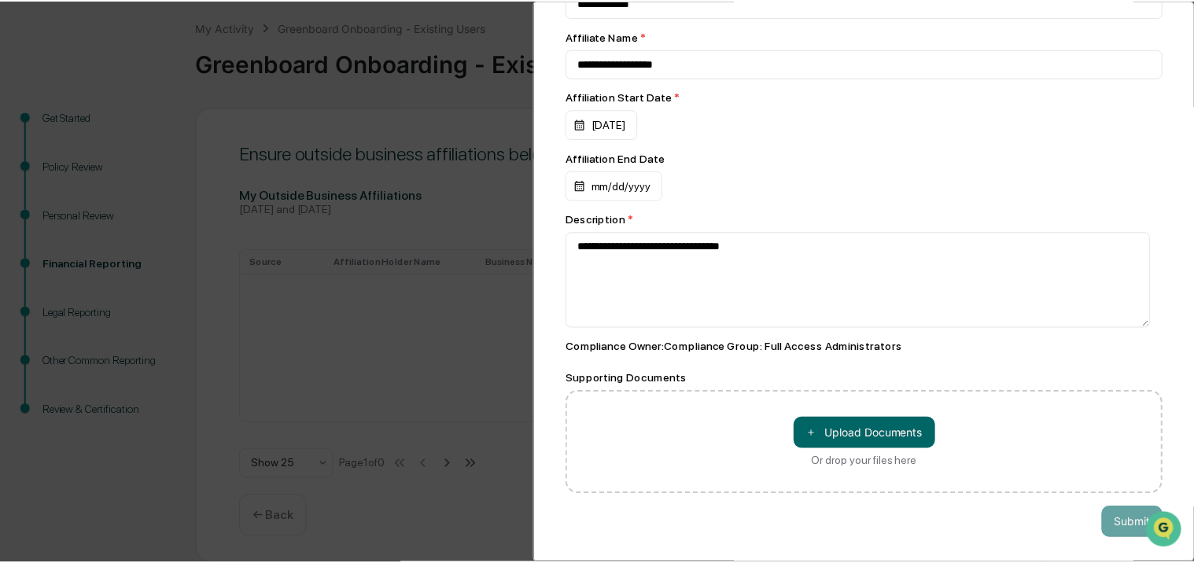
scroll to position [69, 0]
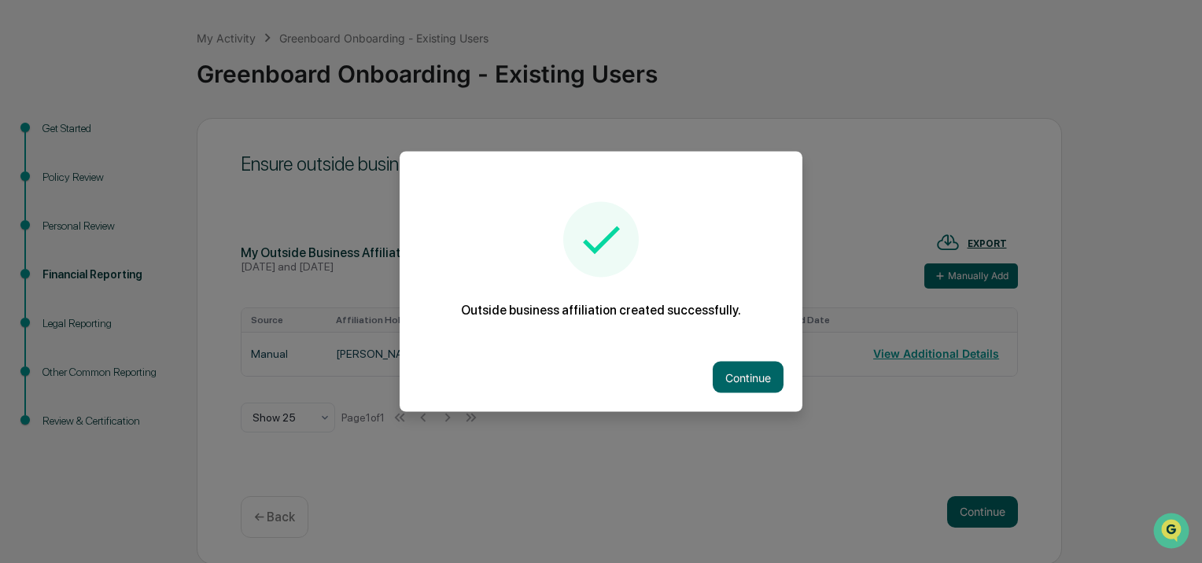
click at [928, 217] on div at bounding box center [601, 281] width 1202 height 563
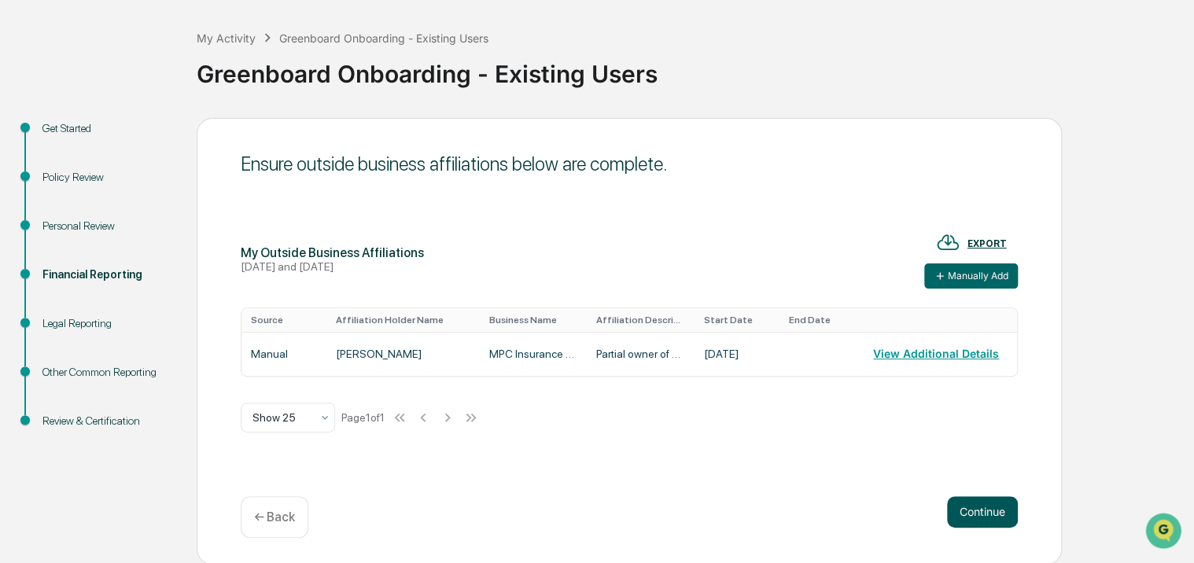
click at [997, 508] on button "Continue" at bounding box center [982, 512] width 71 height 31
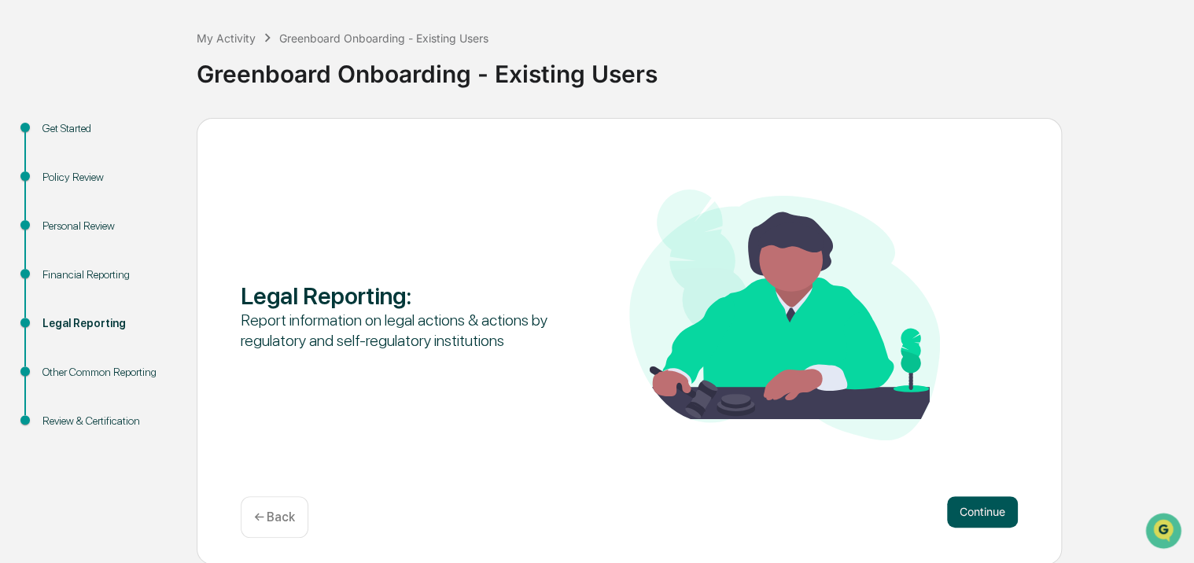
click at [977, 507] on button "Continue" at bounding box center [982, 512] width 71 height 31
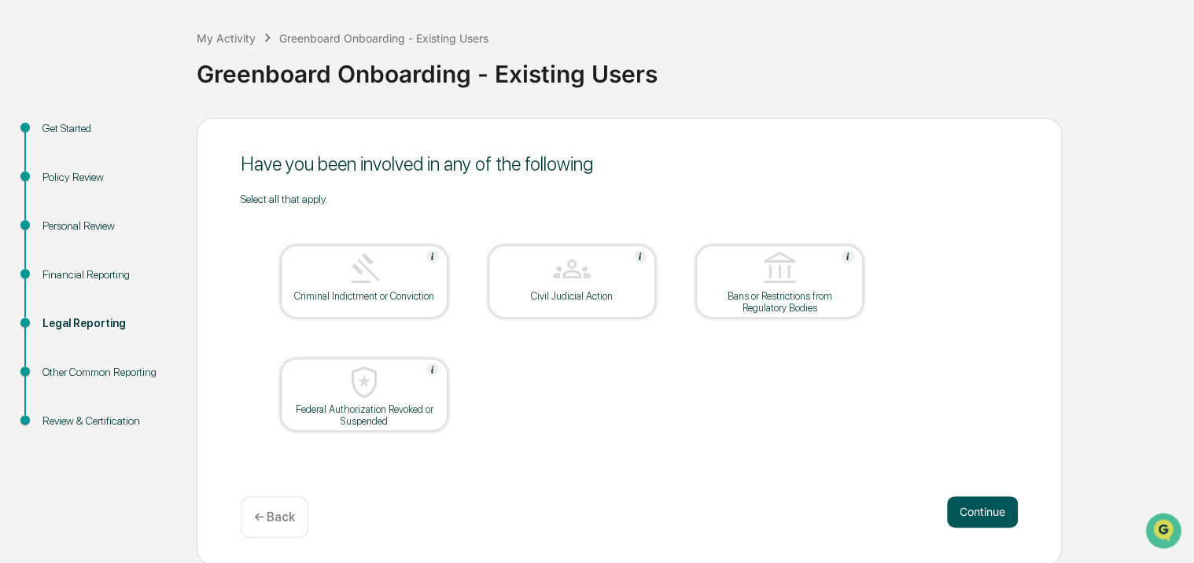
click at [969, 504] on button "Continue" at bounding box center [982, 512] width 71 height 31
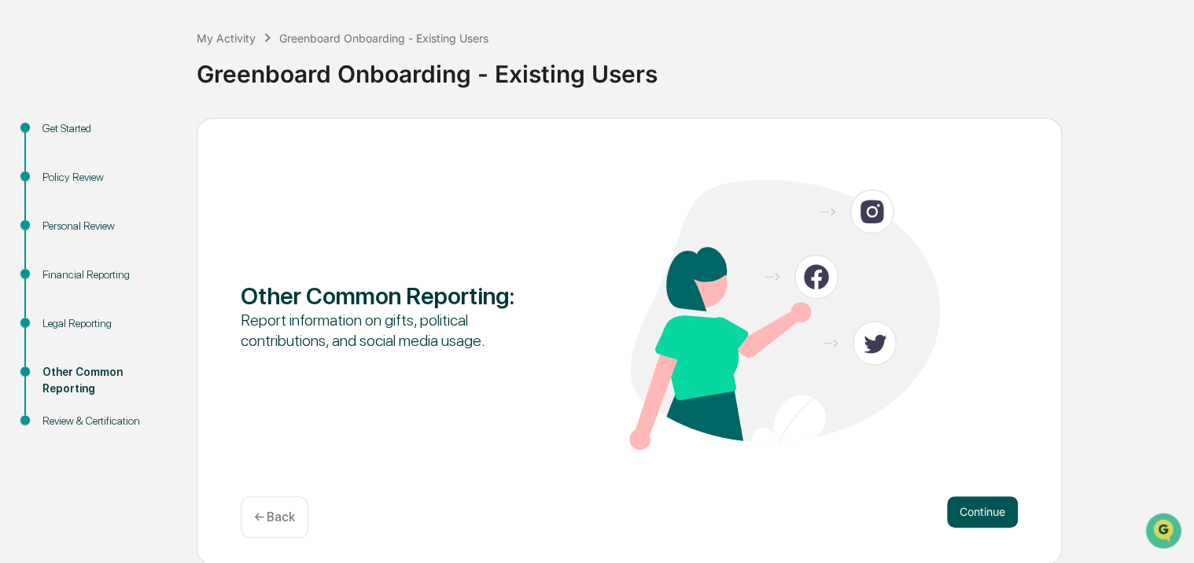
click at [974, 501] on button "Continue" at bounding box center [982, 512] width 71 height 31
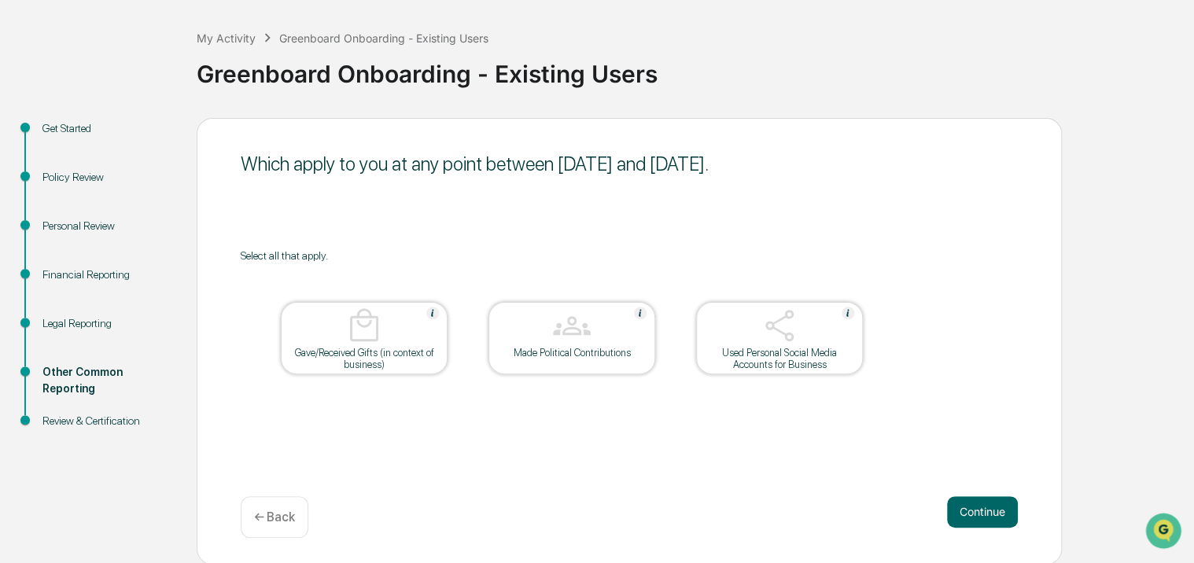
drag, startPoint x: 974, startPoint y: 501, endPoint x: 792, endPoint y: 443, distance: 191.6
click at [792, 443] on div "Which apply to you at any point between [DATE] and [DATE]. Select all that appl…" at bounding box center [630, 341] width 866 height 447
click at [768, 349] on div "Used Personal Social Media Accounts for Business" at bounding box center [780, 359] width 142 height 24
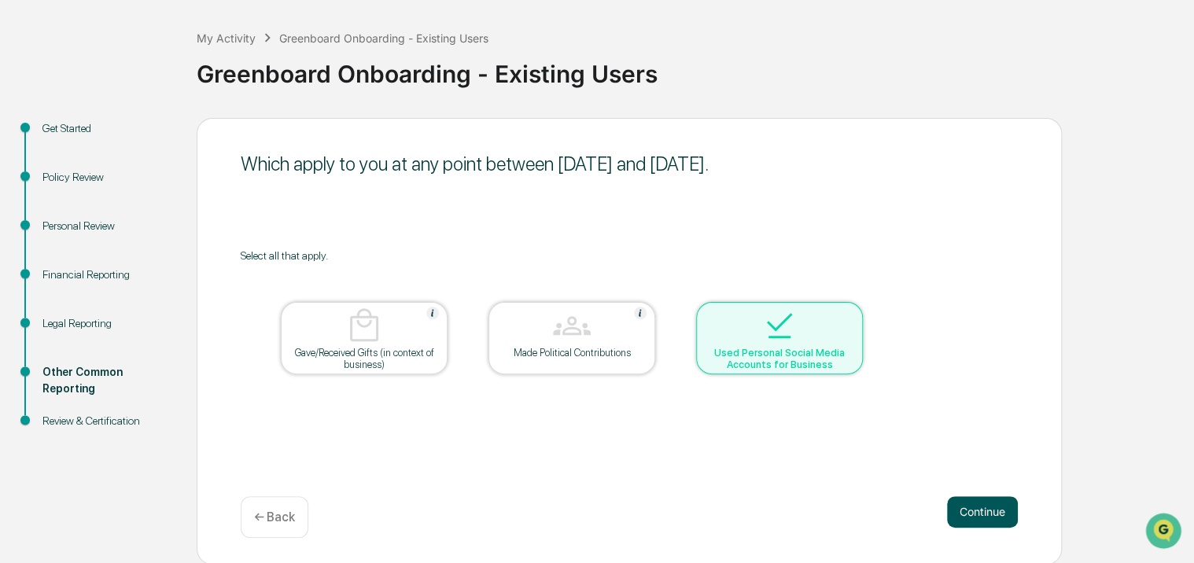
click at [969, 504] on button "Continue" at bounding box center [982, 512] width 71 height 31
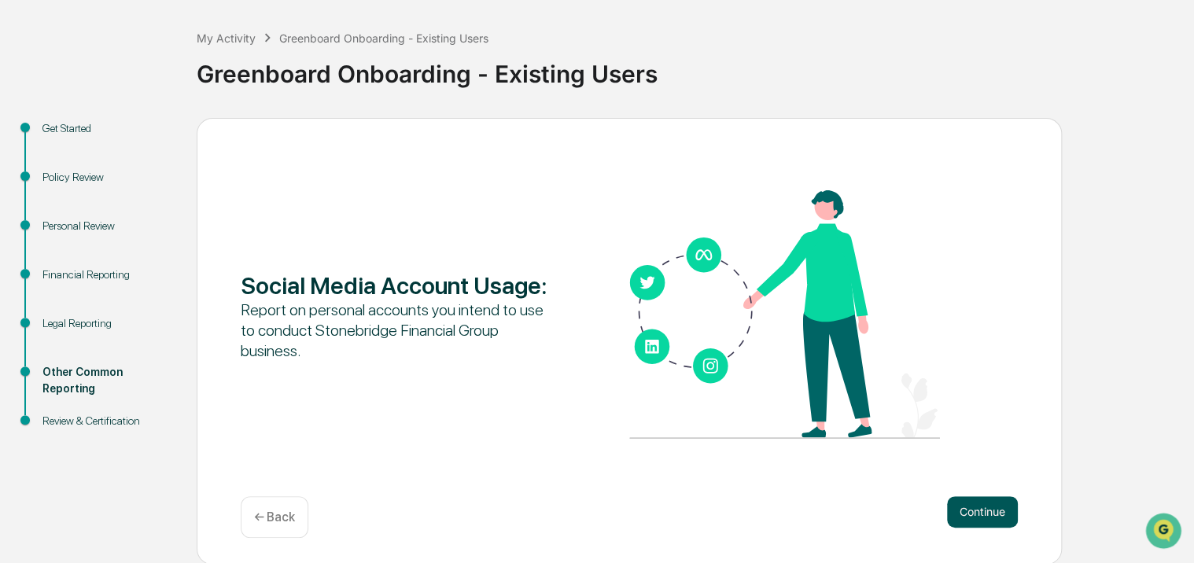
click at [995, 503] on button "Continue" at bounding box center [982, 512] width 71 height 31
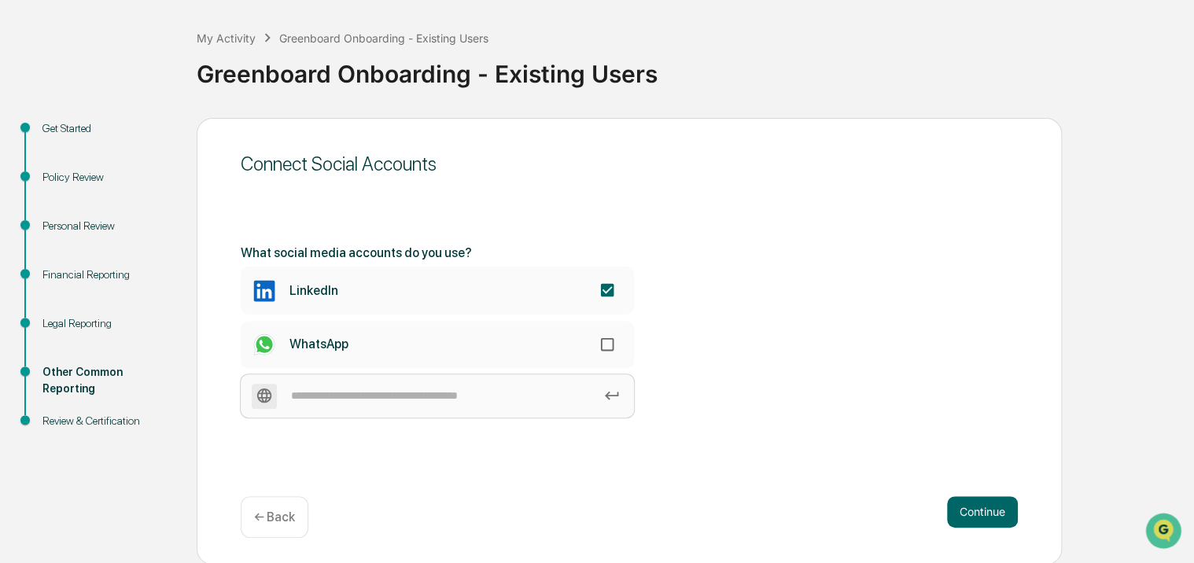
click at [441, 386] on input at bounding box center [437, 396] width 393 height 43
type input "********"
click at [971, 500] on button "Continue" at bounding box center [982, 512] width 71 height 31
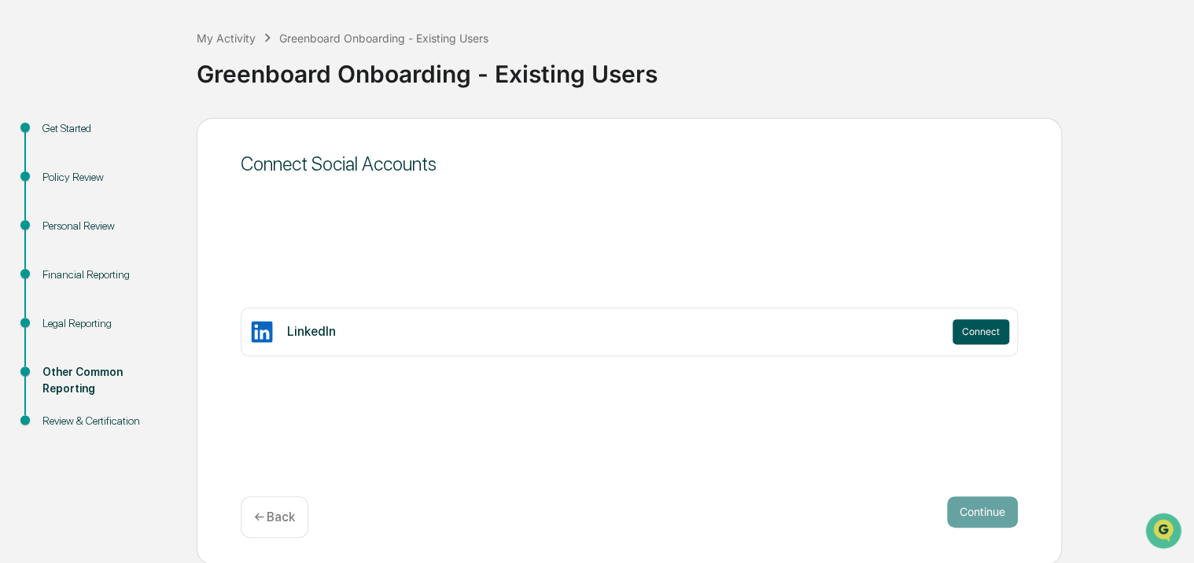
click at [969, 332] on button "Connect" at bounding box center [981, 331] width 57 height 25
click at [984, 329] on button "Connect" at bounding box center [981, 331] width 57 height 25
click at [984, 510] on button "Continue" at bounding box center [982, 512] width 71 height 31
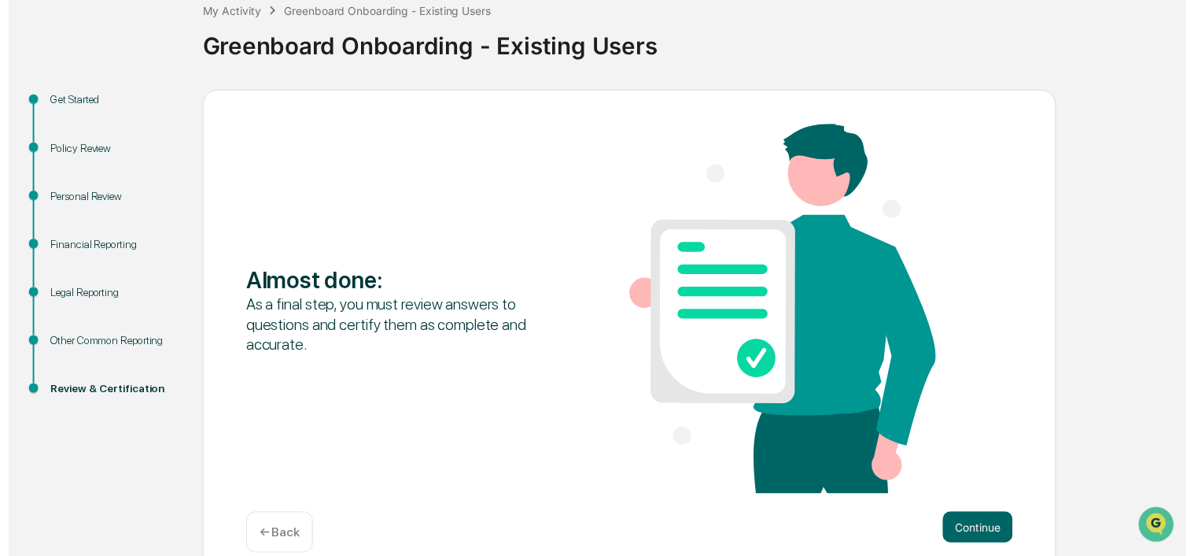
scroll to position [120, 0]
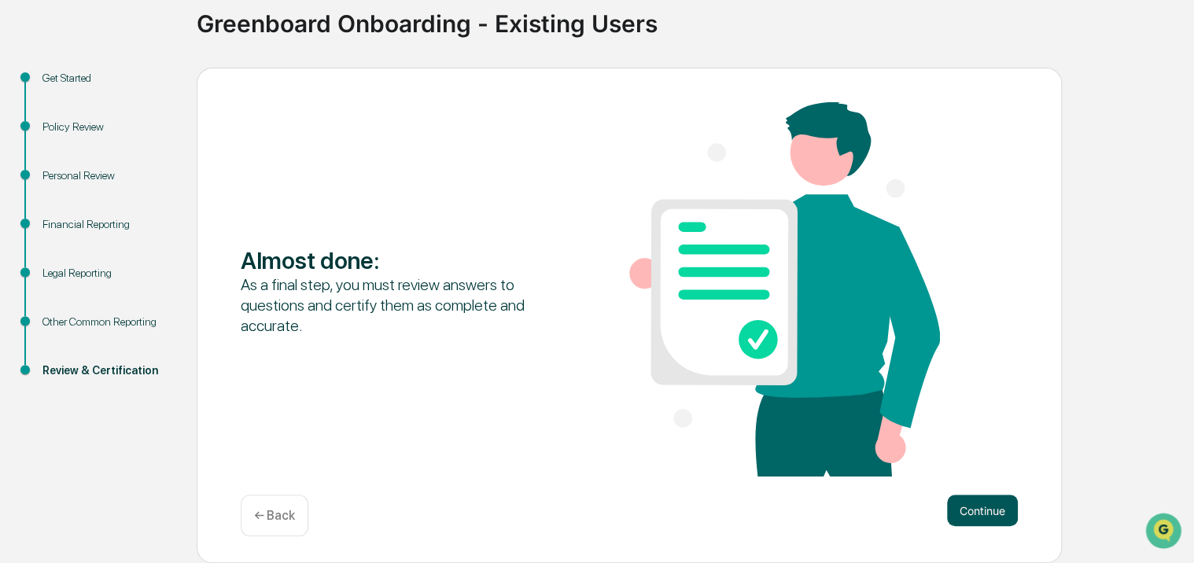
click at [973, 509] on button "Continue" at bounding box center [982, 510] width 71 height 31
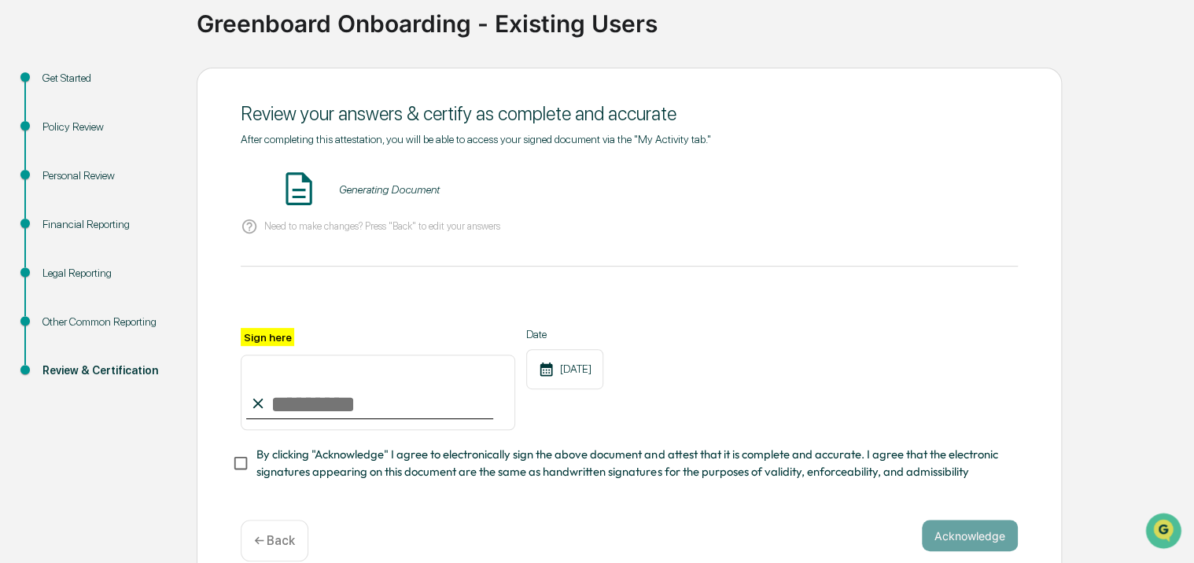
click at [391, 409] on input "Sign here" at bounding box center [378, 393] width 275 height 76
type input "**********"
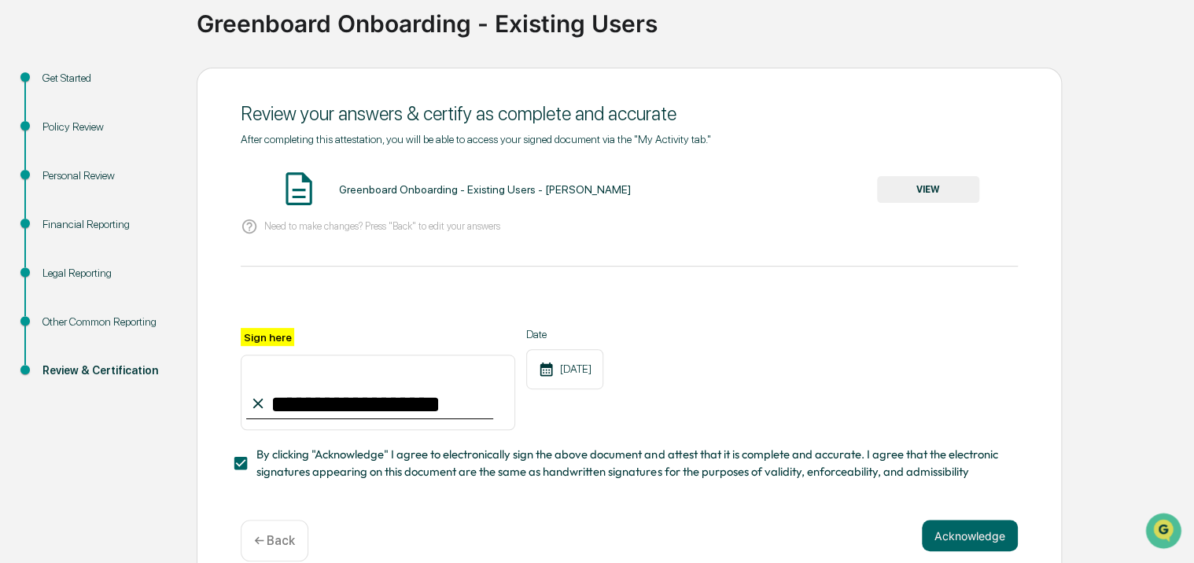
click at [936, 194] on button "VIEW" at bounding box center [928, 189] width 102 height 27
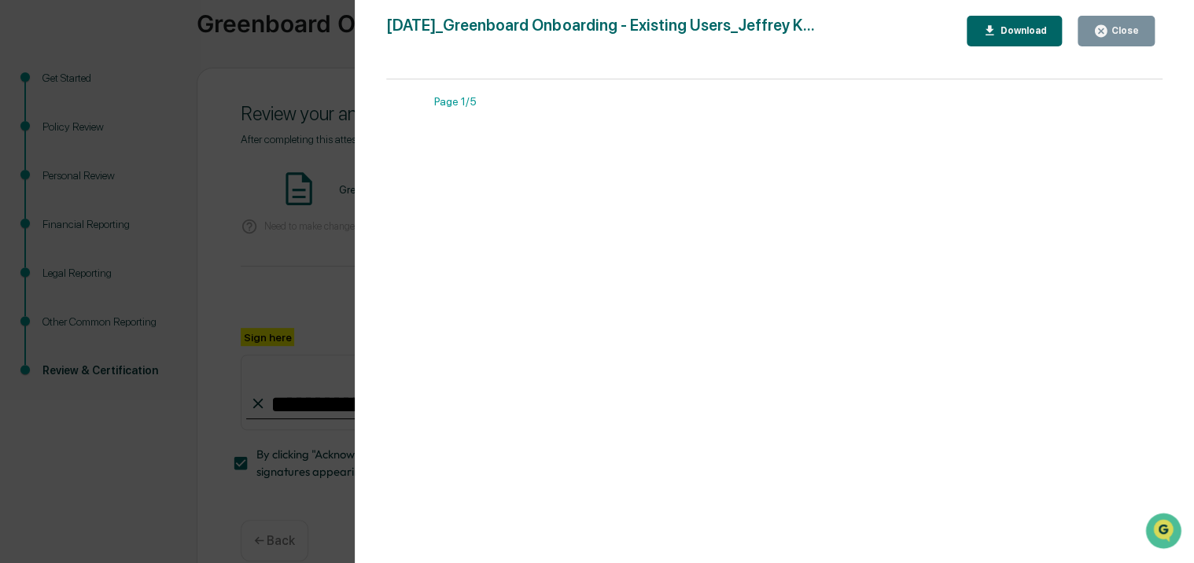
click at [302, 91] on div "Version History [DATE] 08:53 PM [PERSON_NAME] [DATE]_Greenboard Onboarding - Ex…" at bounding box center [597, 281] width 1194 height 563
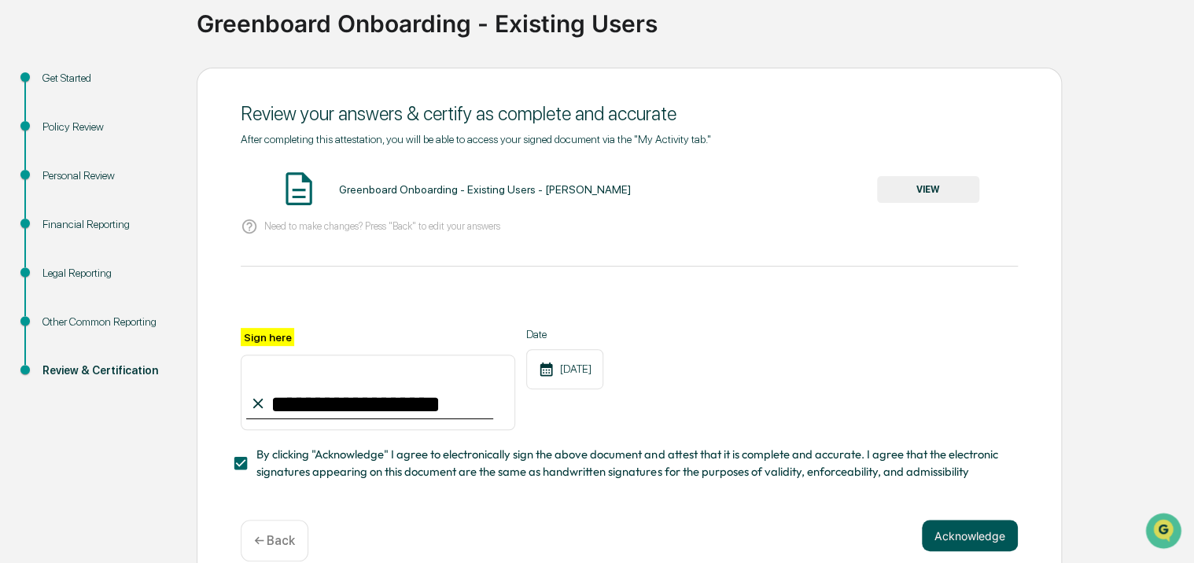
click at [991, 541] on button "Acknowledge" at bounding box center [970, 535] width 96 height 31
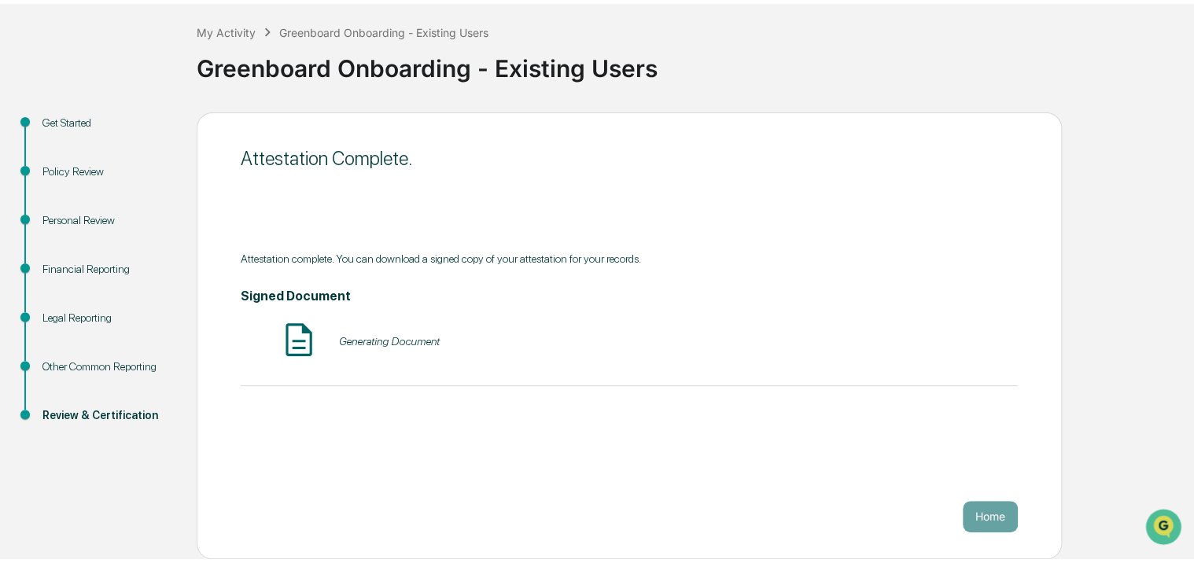
scroll to position [69, 0]
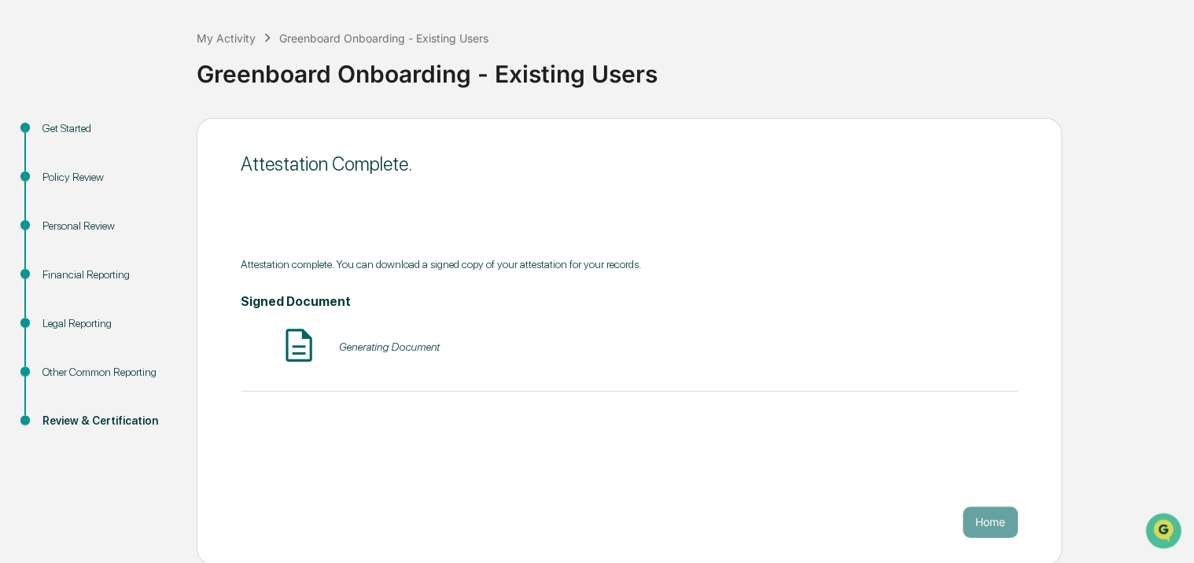
click at [944, 509] on div "Home" at bounding box center [629, 522] width 777 height 31
click at [384, 345] on div "Generating Document" at bounding box center [388, 347] width 101 height 13
click at [109, 421] on div "Review & Certification" at bounding box center [106, 421] width 129 height 17
click at [368, 174] on div "Attestation Complete." at bounding box center [629, 164] width 777 height 39
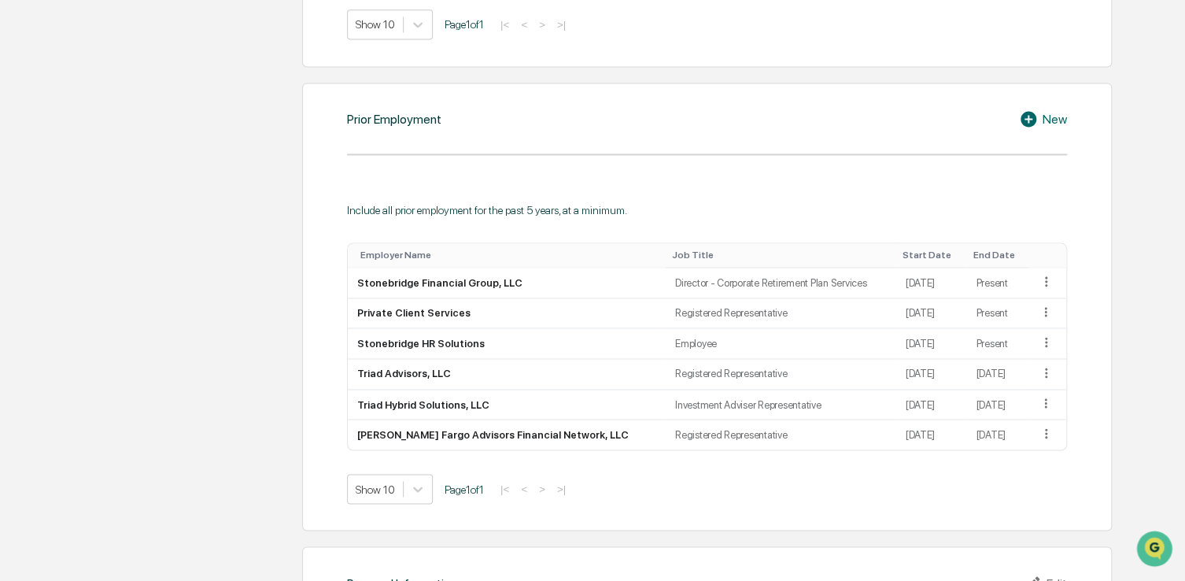
scroll to position [1102, 0]
